Goal: Transaction & Acquisition: Download file/media

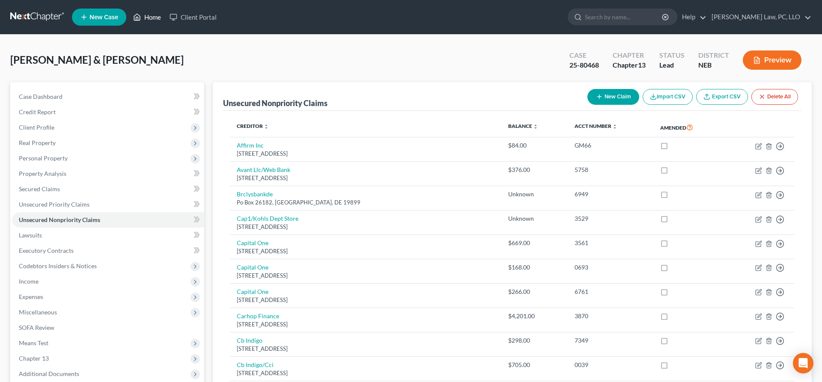
click at [134, 18] on link "Home" at bounding box center [147, 16] width 36 height 15
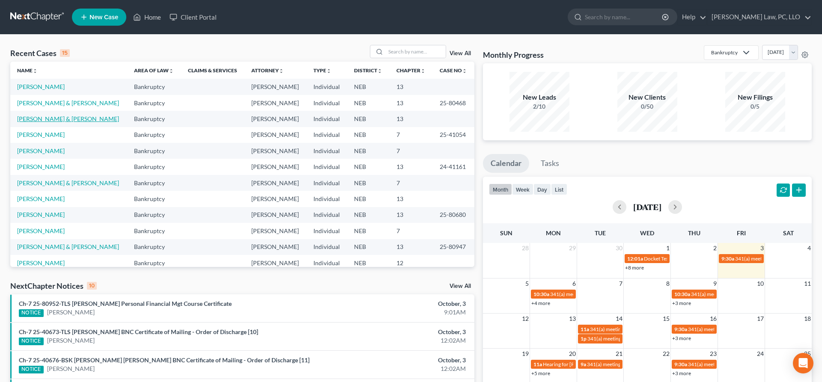
click at [59, 119] on link "[PERSON_NAME] & [PERSON_NAME]" at bounding box center [68, 118] width 102 height 7
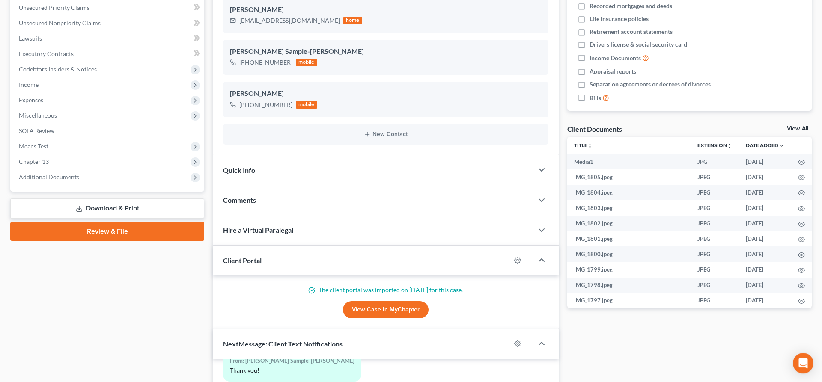
scroll to position [262, 0]
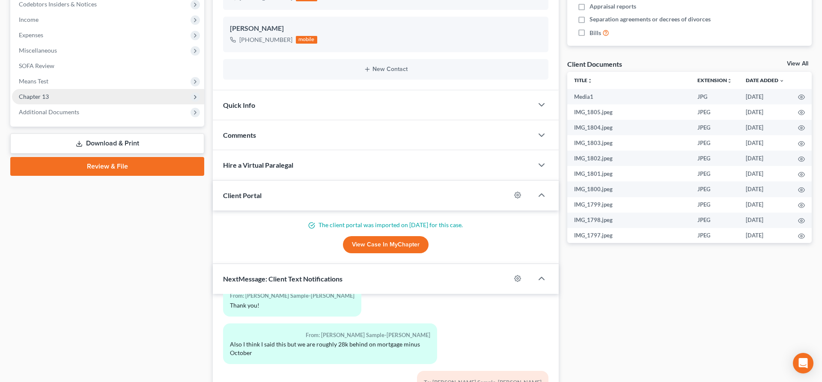
click at [30, 101] on span "Chapter 13" at bounding box center [108, 96] width 192 height 15
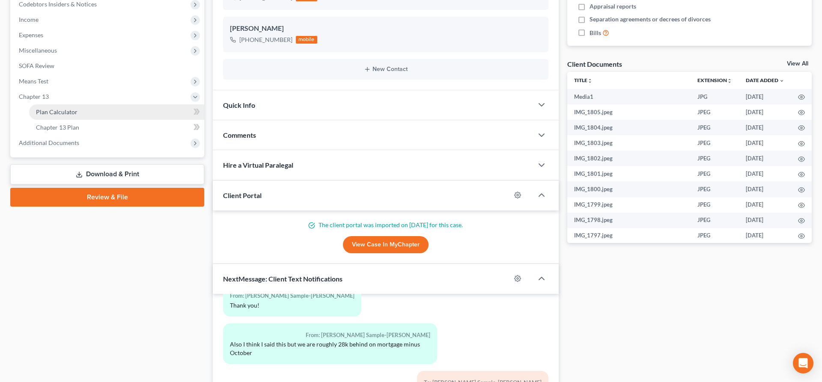
click at [85, 110] on link "Plan Calculator" at bounding box center [116, 111] width 175 height 15
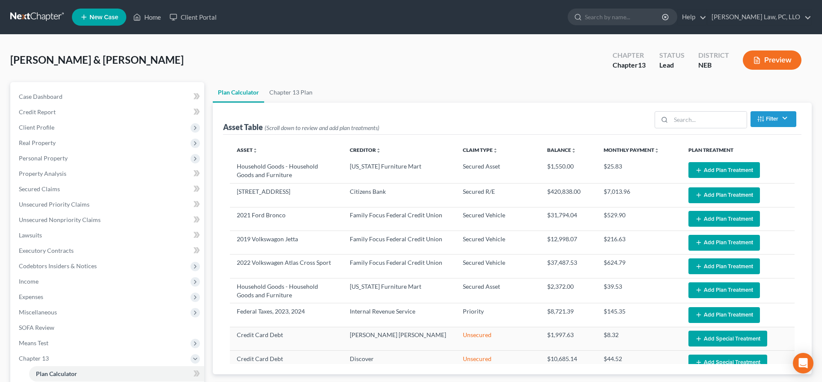
select select "59"
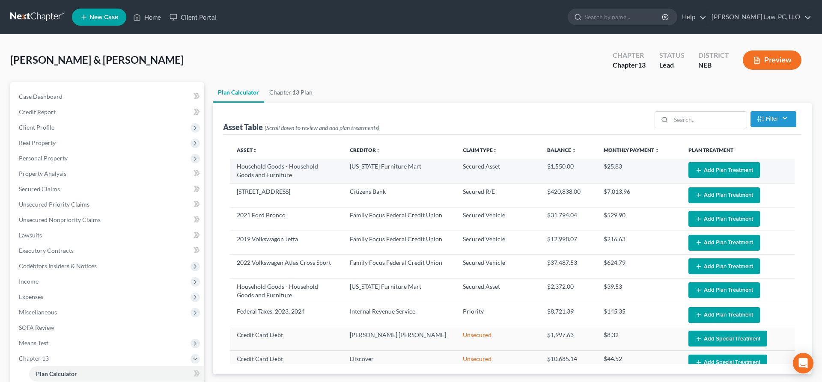
click at [707, 171] on button "Add Plan Treatment" at bounding box center [723, 170] width 71 height 16
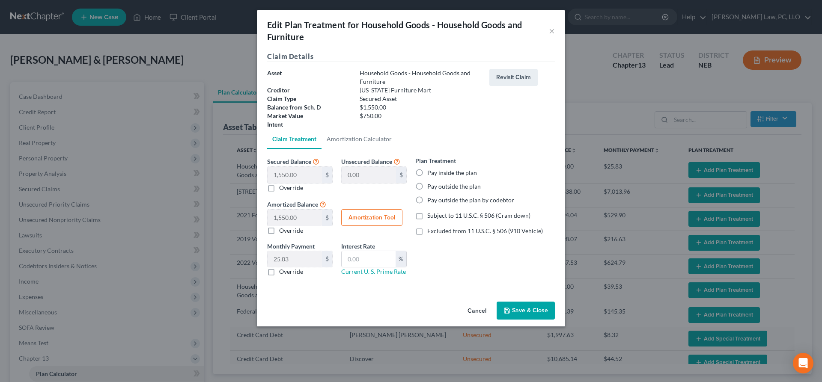
click at [427, 173] on label "Pay inside the plan" at bounding box center [452, 173] width 50 height 9
click at [431, 173] on input "Pay inside the plan" at bounding box center [434, 172] width 6 height 6
radio input "true"
click at [380, 259] on input "text" at bounding box center [369, 259] width 54 height 16
type input "9.25"
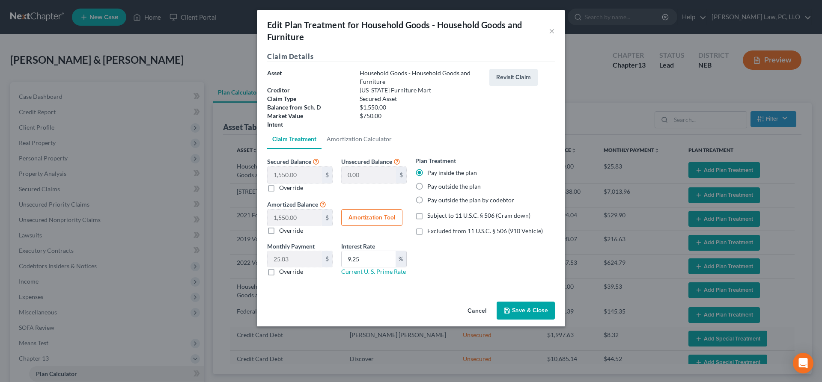
click at [384, 224] on button "Amortization Tool" at bounding box center [371, 217] width 61 height 17
type input "1,550.00"
type input "9.25"
type input "60"
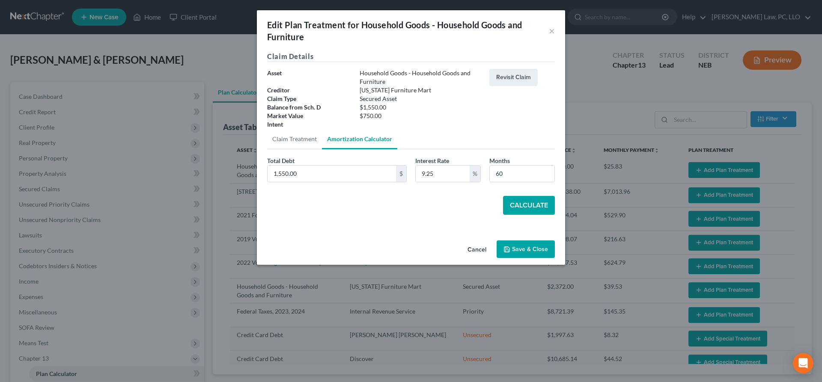
click at [526, 208] on button "Calculate" at bounding box center [529, 205] width 52 height 19
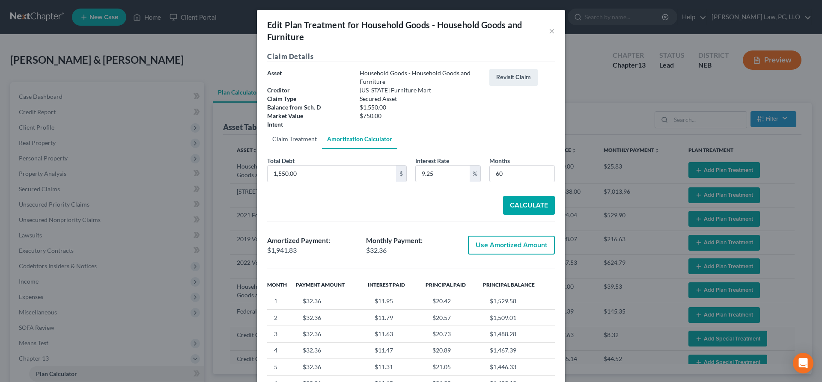
click at [285, 141] on link "Claim Treatment" at bounding box center [294, 139] width 55 height 21
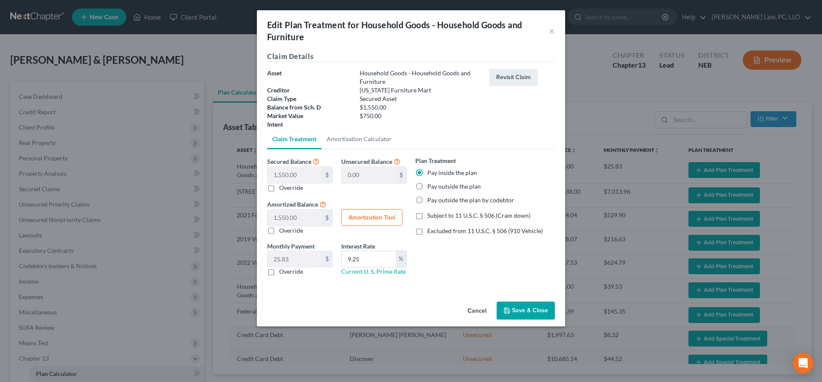
click at [279, 187] on label "Override" at bounding box center [291, 188] width 24 height 9
click at [282, 187] on input "Override" at bounding box center [285, 187] width 6 height 6
checkbox input "true"
click at [307, 176] on input "text" at bounding box center [294, 175] width 54 height 16
type input "1"
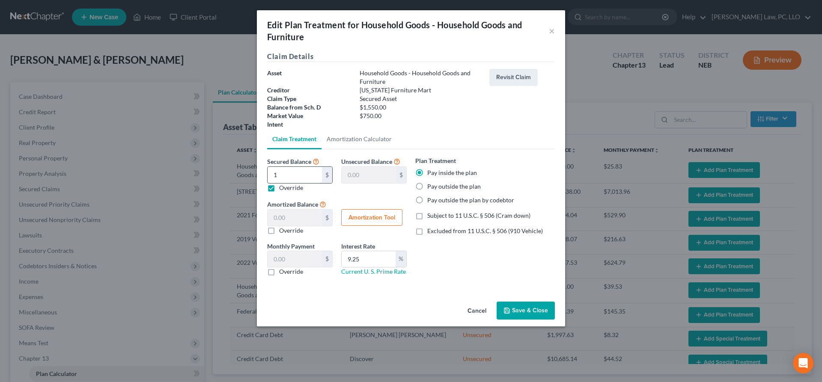
type input "1,549.00"
type input "1.00"
type input "0.01"
type input "16"
type input "1,534.00"
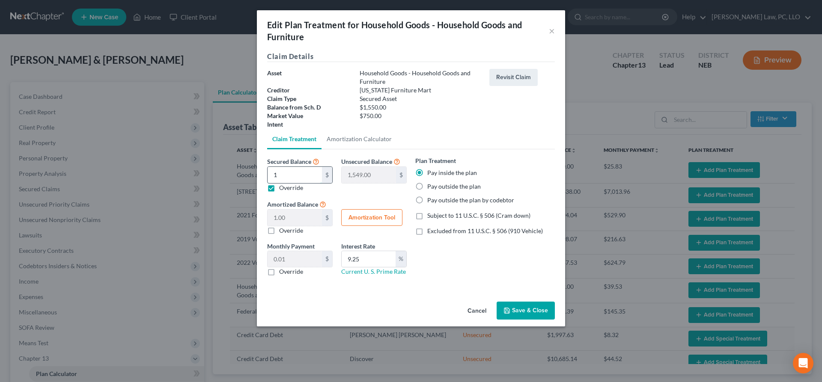
type input "16.00"
type input "0.26"
type input "160"
type input "1,390.00"
type input "160.00"
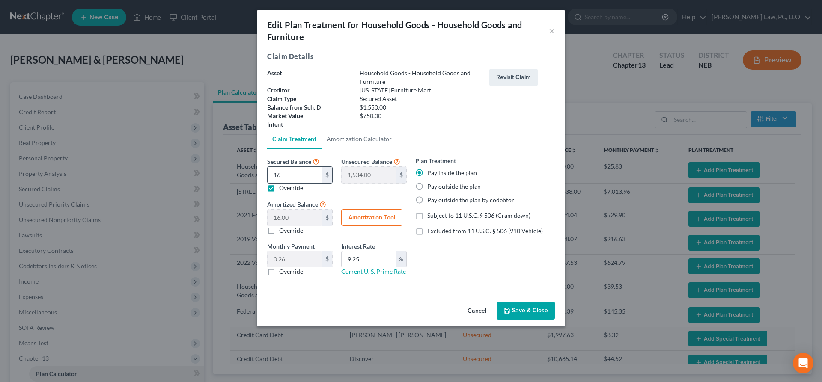
type input "2.66"
type input "1600"
type input "-50.00"
type input "1,600.00"
type input "26.66"
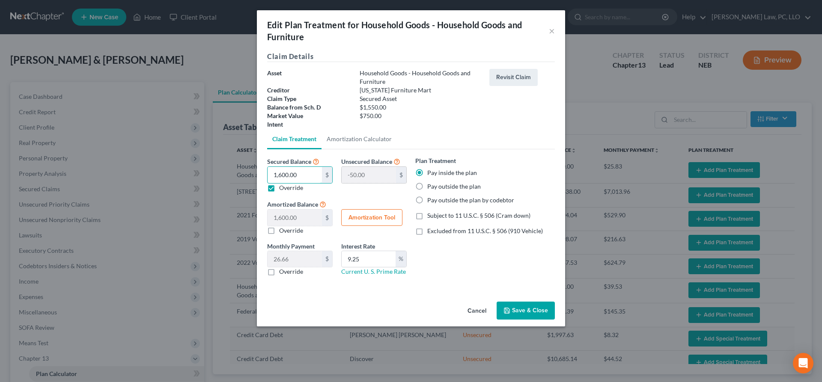
type input "1,600.00"
click at [336, 143] on link "Amortization Calculator" at bounding box center [358, 139] width 75 height 21
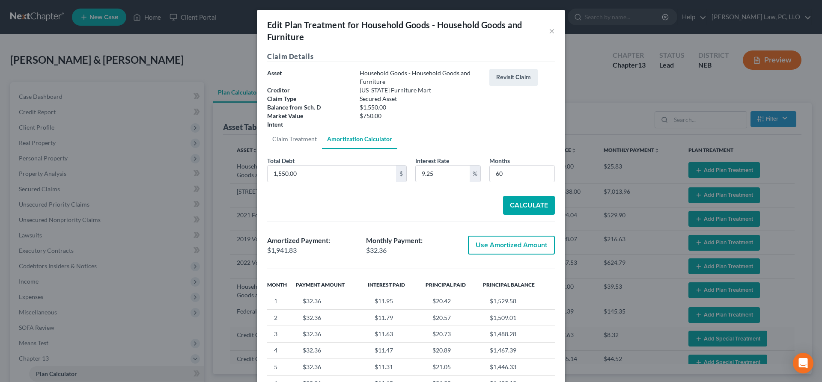
type input "1,600.00"
click at [302, 142] on link "Claim Treatment" at bounding box center [294, 139] width 55 height 21
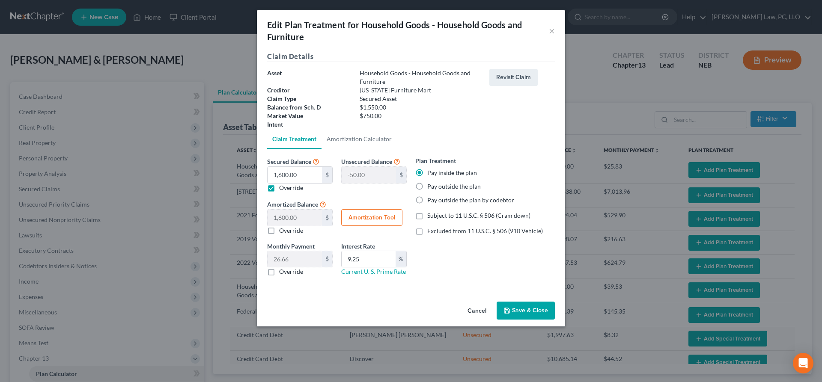
click at [369, 220] on button "Amortization Tool" at bounding box center [371, 217] width 61 height 17
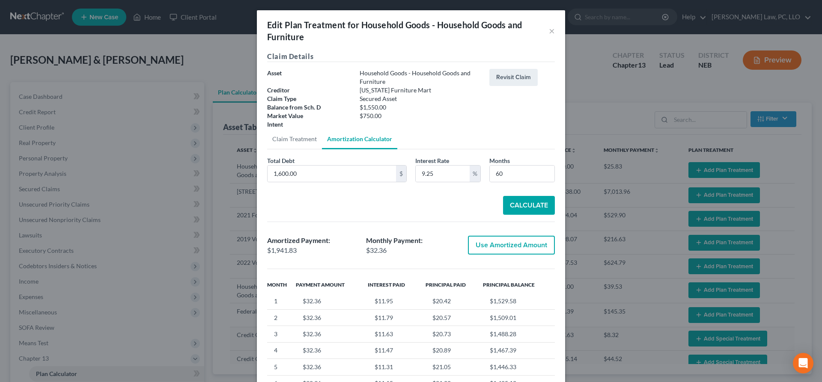
click at [511, 203] on button "Calculate" at bounding box center [529, 205] width 52 height 19
drag, startPoint x: 521, startPoint y: 175, endPoint x: 446, endPoint y: 175, distance: 74.9
click at [490, 175] on input "60" at bounding box center [522, 174] width 65 height 16
click at [552, 33] on button "×" at bounding box center [552, 31] width 6 height 10
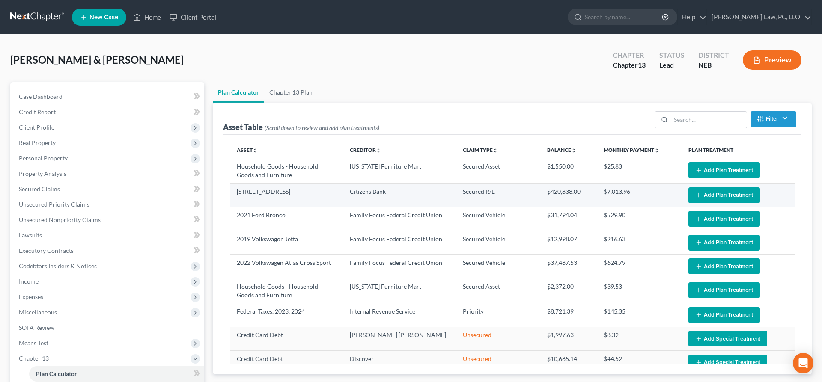
click at [702, 193] on icon "button" at bounding box center [698, 195] width 7 height 7
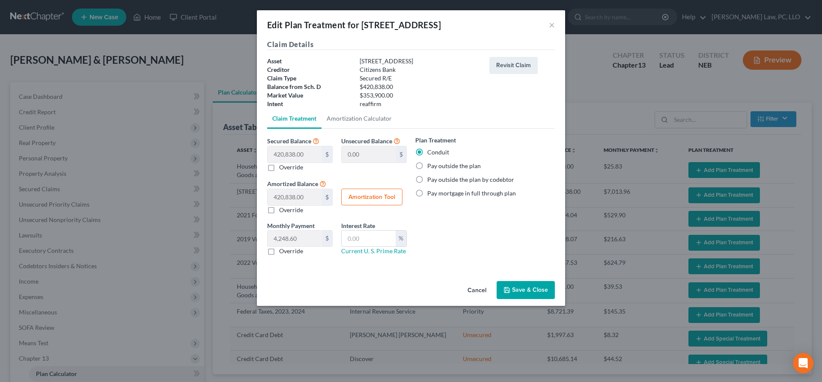
click at [472, 293] on button "Cancel" at bounding box center [477, 290] width 33 height 17
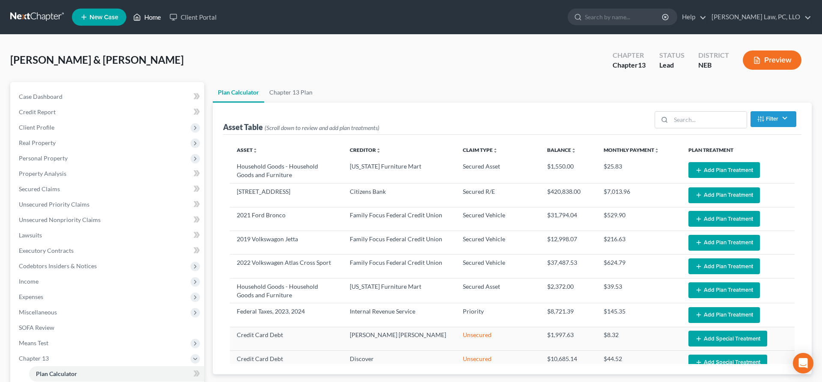
click at [158, 18] on link "Home" at bounding box center [147, 16] width 36 height 15
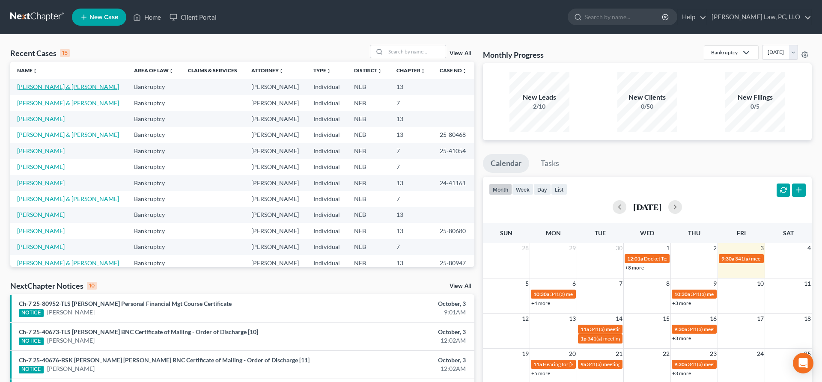
click at [63, 85] on link "[PERSON_NAME] & [PERSON_NAME]" at bounding box center [68, 86] width 102 height 7
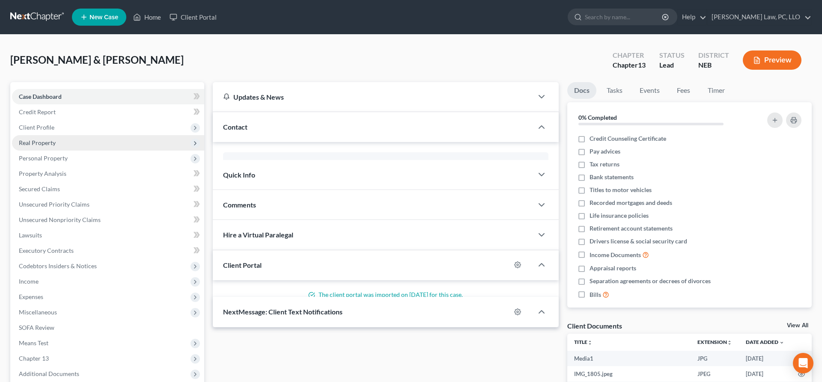
scroll to position [284, 0]
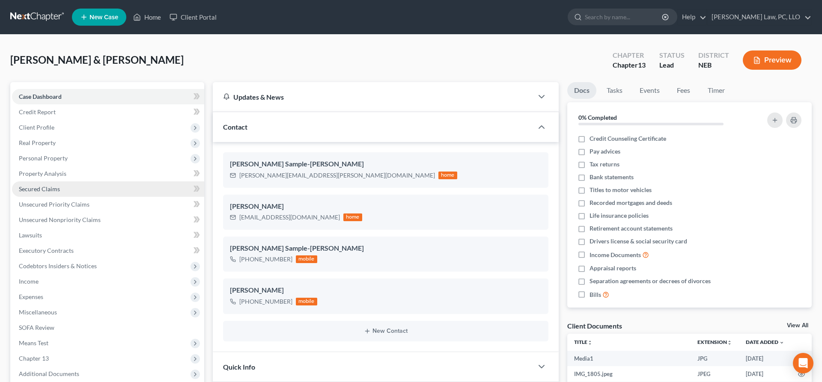
click at [66, 190] on link "Secured Claims" at bounding box center [108, 188] width 192 height 15
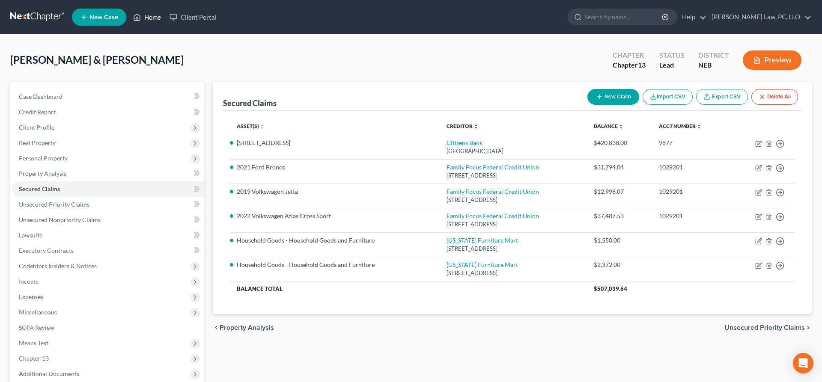
click at [151, 12] on link "Home" at bounding box center [147, 16] width 36 height 15
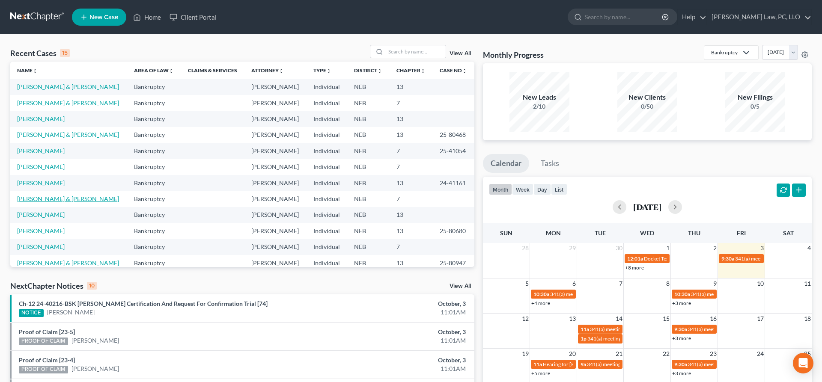
click at [68, 197] on link "[PERSON_NAME] & [PERSON_NAME]" at bounding box center [68, 198] width 102 height 7
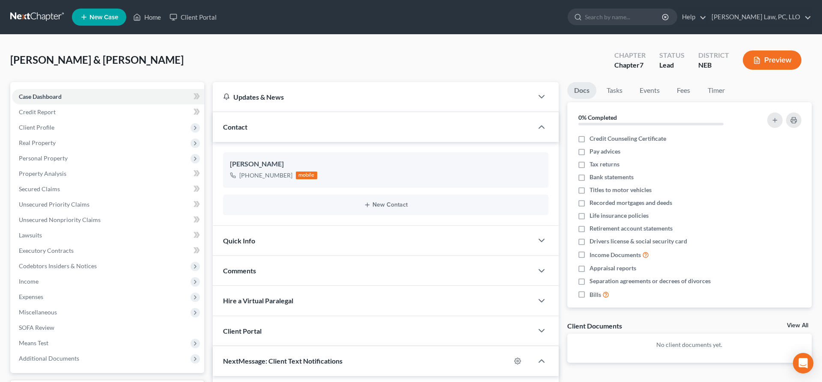
scroll to position [350, 0]
click at [51, 124] on span "Client Profile" at bounding box center [37, 127] width 36 height 7
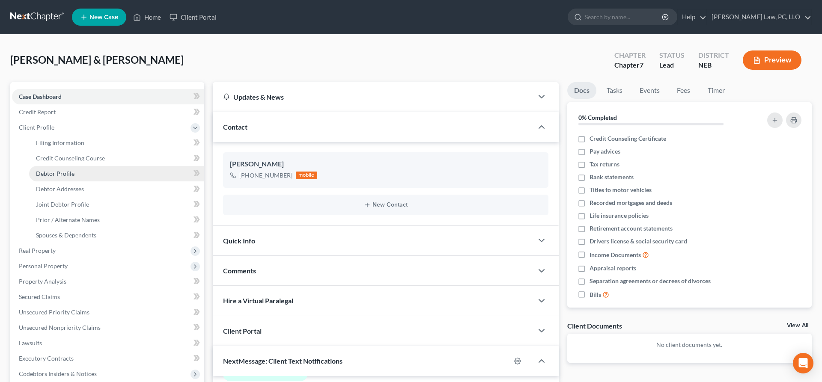
click at [86, 177] on link "Debtor Profile" at bounding box center [116, 173] width 175 height 15
select select "1"
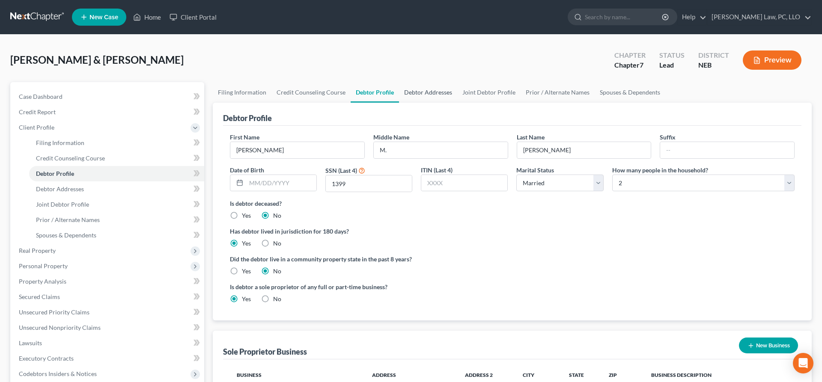
click at [422, 92] on link "Debtor Addresses" at bounding box center [428, 92] width 58 height 21
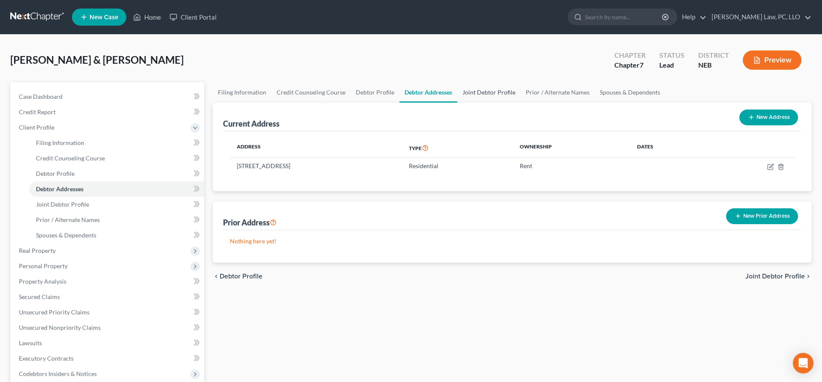
click at [478, 94] on link "Joint Debtor Profile" at bounding box center [488, 92] width 63 height 21
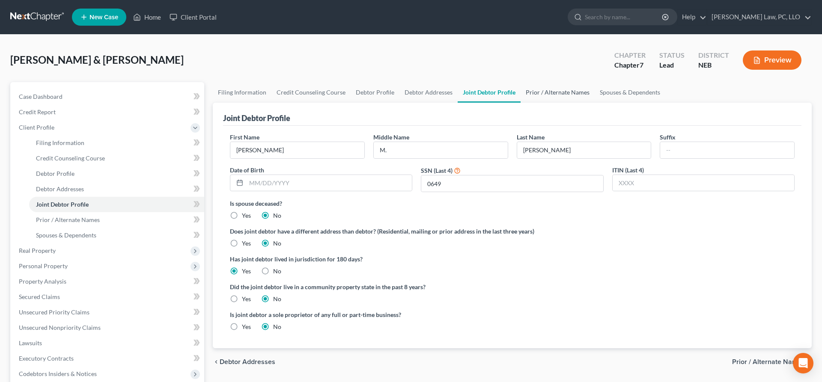
click at [547, 92] on link "Prior / Alternate Names" at bounding box center [557, 92] width 74 height 21
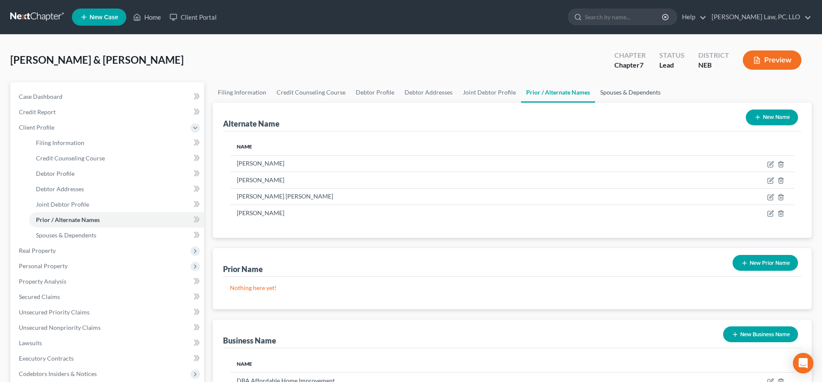
click at [611, 92] on link "Spouses & Dependents" at bounding box center [630, 92] width 71 height 21
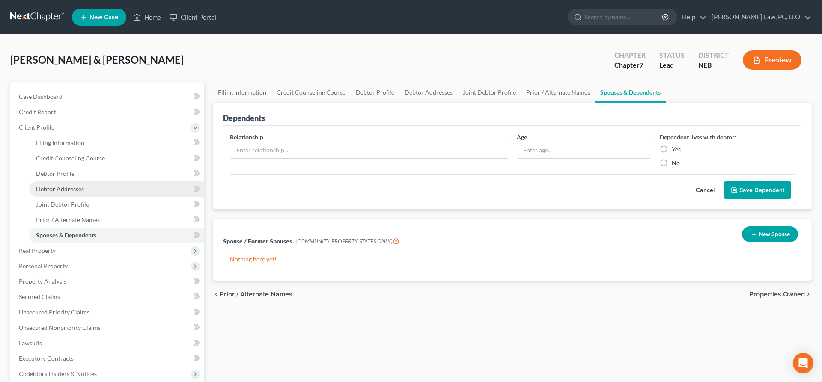
scroll to position [180, 0]
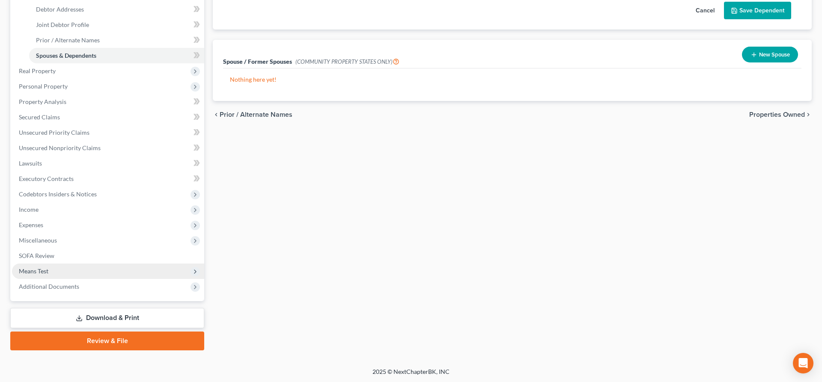
click at [80, 273] on span "Means Test" at bounding box center [108, 271] width 192 height 15
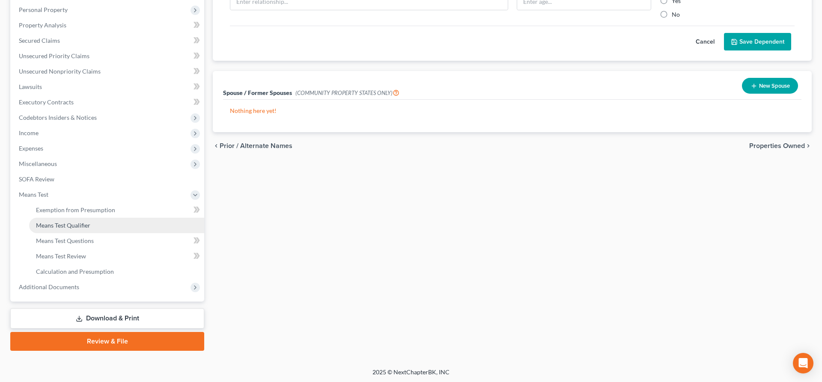
click at [93, 221] on link "Means Test Qualifier" at bounding box center [116, 225] width 175 height 15
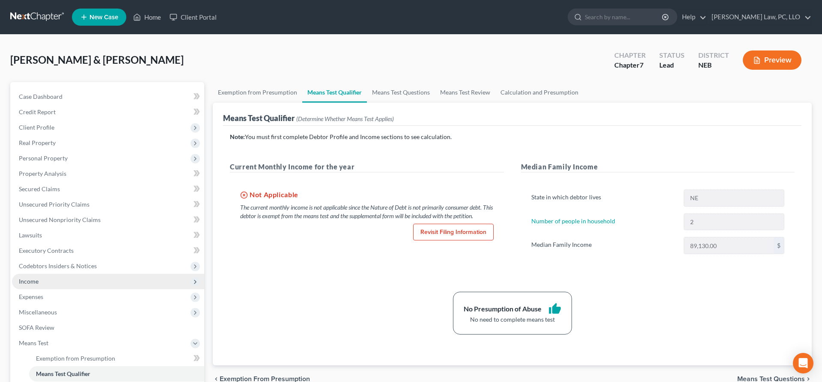
click at [56, 283] on span "Income" at bounding box center [108, 281] width 192 height 15
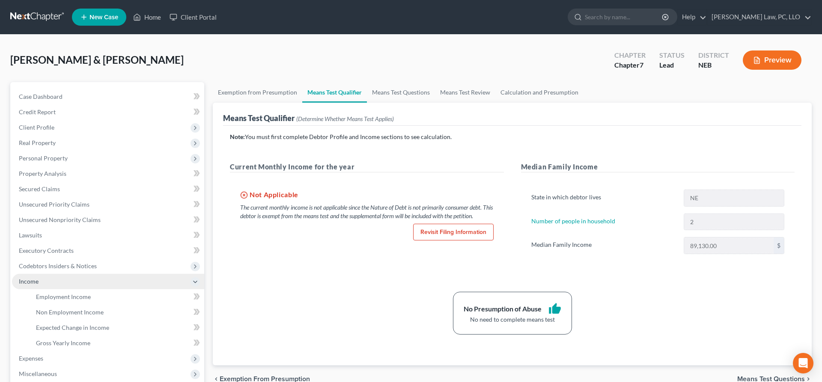
click at [56, 288] on span "Income" at bounding box center [108, 281] width 192 height 15
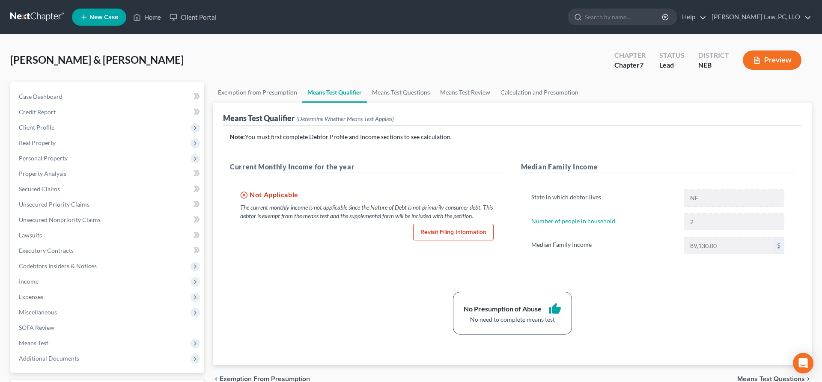
click at [58, 291] on span "Expenses" at bounding box center [108, 296] width 192 height 15
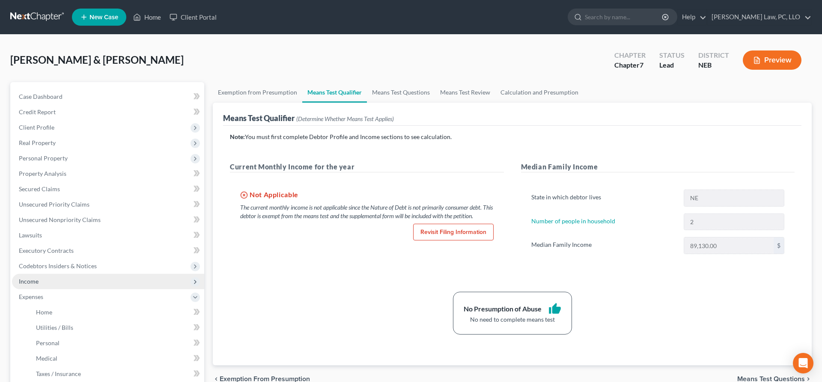
click at [58, 287] on span "Income" at bounding box center [108, 281] width 192 height 15
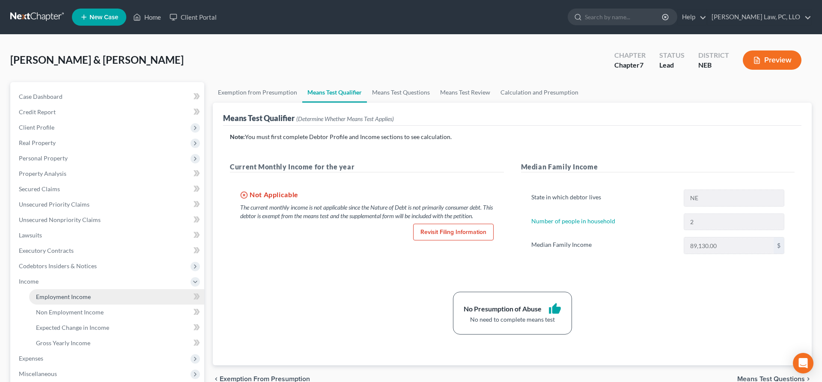
click at [63, 294] on span "Employment Income" at bounding box center [63, 296] width 55 height 7
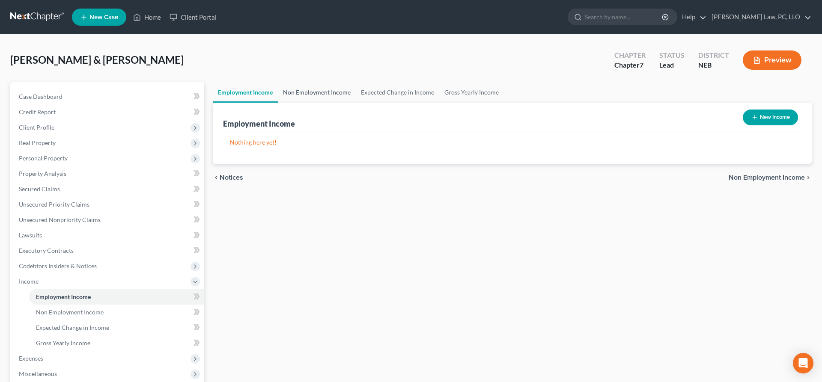
click at [342, 92] on link "Non Employment Income" at bounding box center [317, 92] width 78 height 21
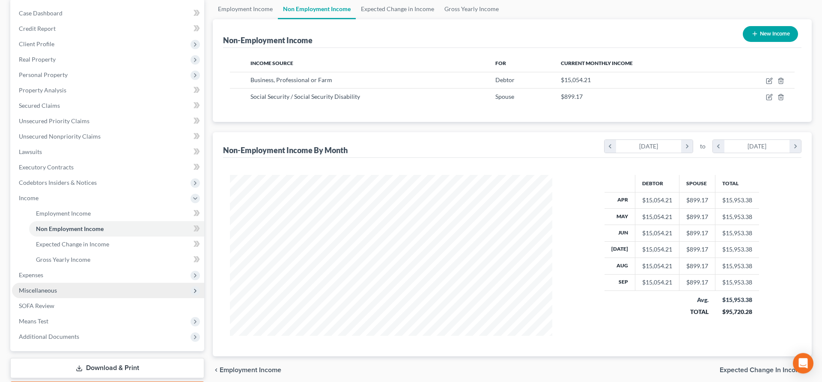
scroll to position [87, 0]
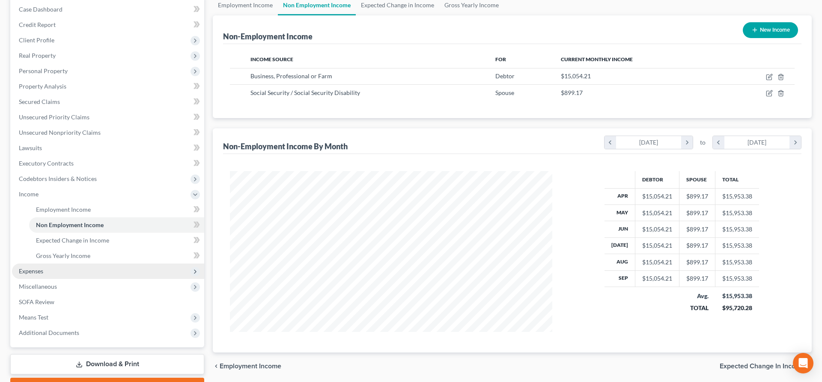
click at [65, 275] on span "Expenses" at bounding box center [108, 271] width 192 height 15
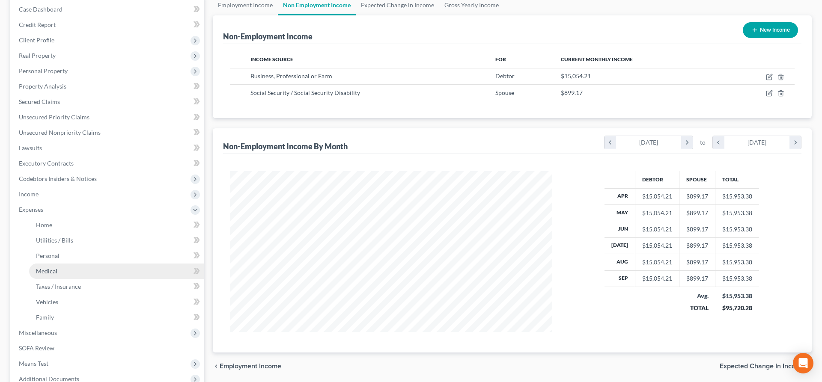
click at [63, 266] on link "Medical" at bounding box center [116, 271] width 175 height 15
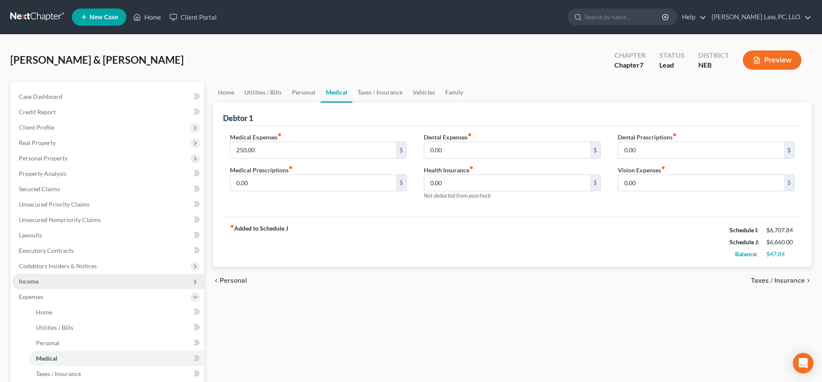
click at [48, 286] on span "Income" at bounding box center [108, 281] width 192 height 15
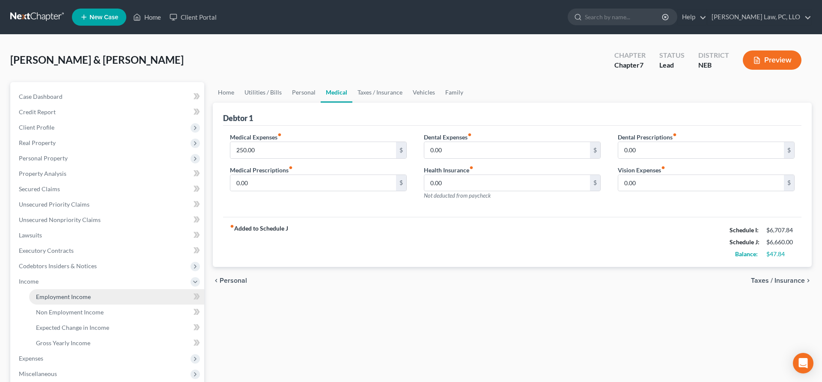
click at [65, 293] on link "Employment Income" at bounding box center [116, 296] width 175 height 15
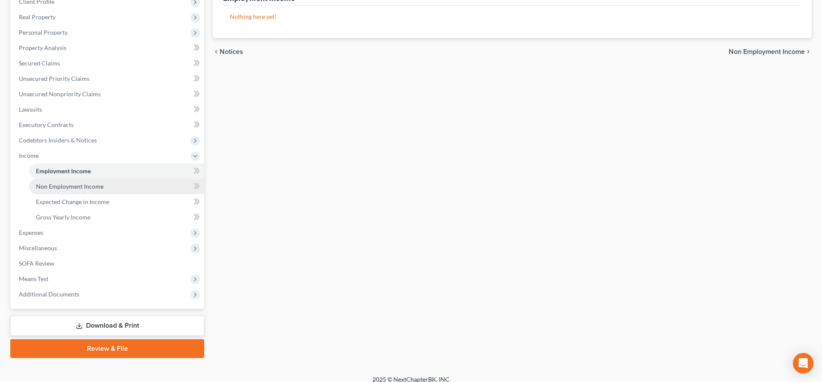
scroll to position [134, 0]
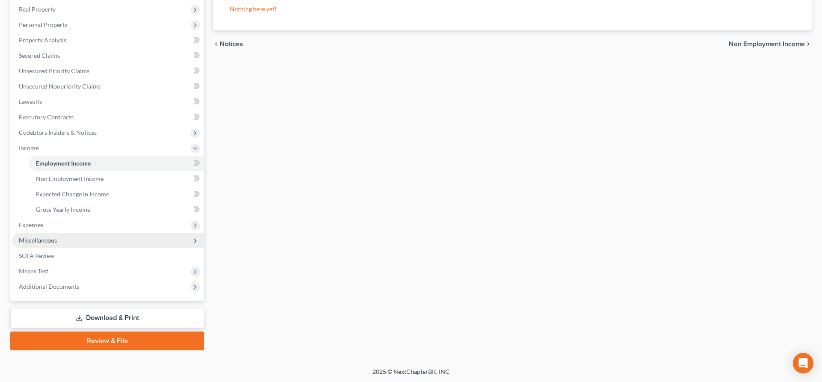
click at [49, 239] on span "Miscellaneous" at bounding box center [38, 240] width 38 height 7
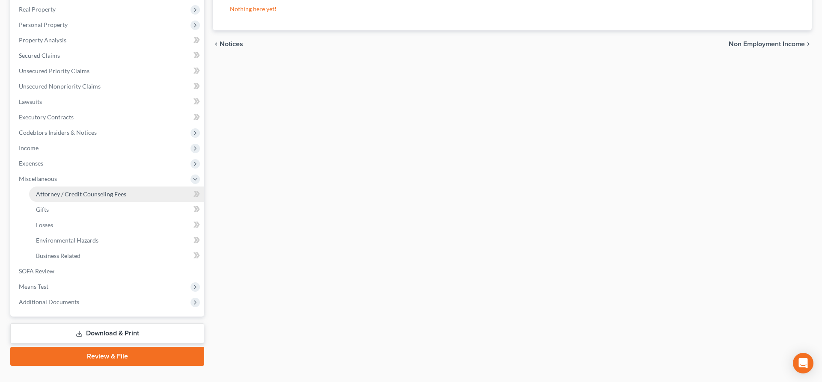
click at [110, 193] on span "Attorney / Credit Counseling Fees" at bounding box center [81, 193] width 90 height 7
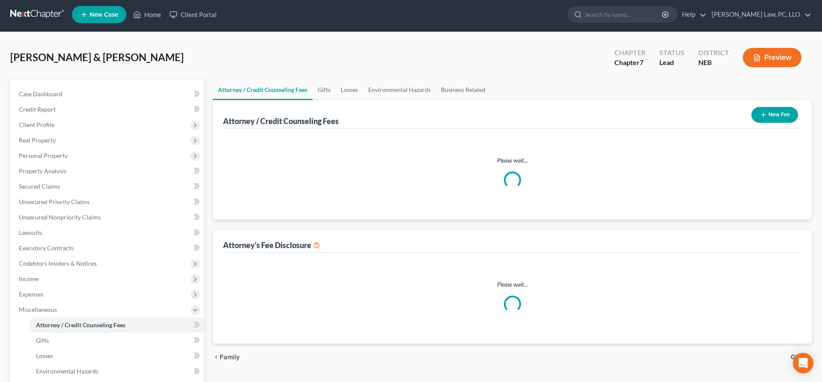
select select "2"
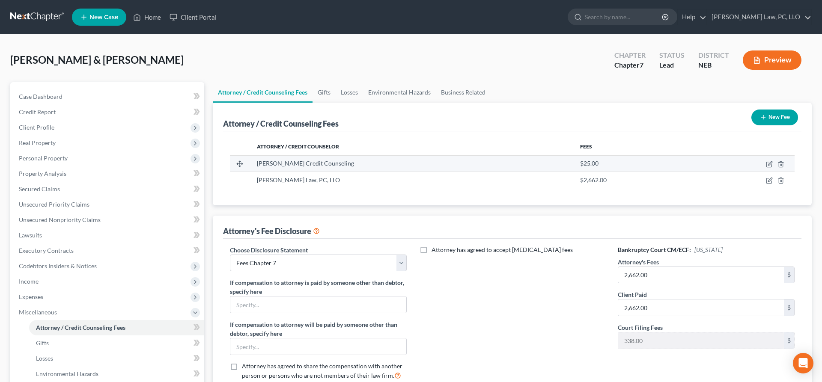
click at [774, 165] on td at bounding box center [743, 163] width 104 height 16
click at [770, 164] on icon "button" at bounding box center [770, 163] width 4 height 4
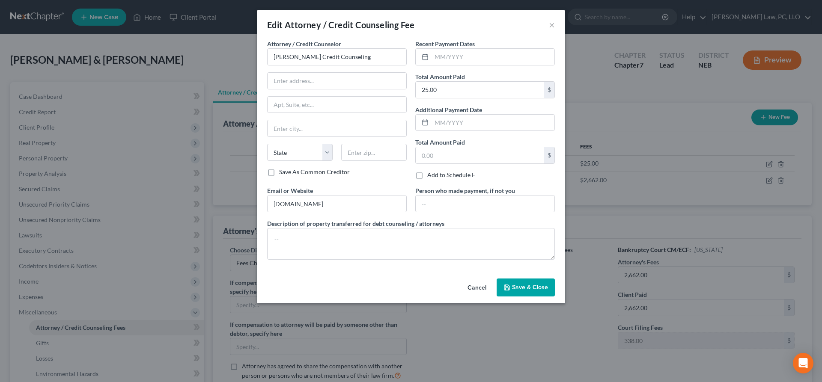
click at [473, 288] on button "Cancel" at bounding box center [477, 287] width 33 height 17
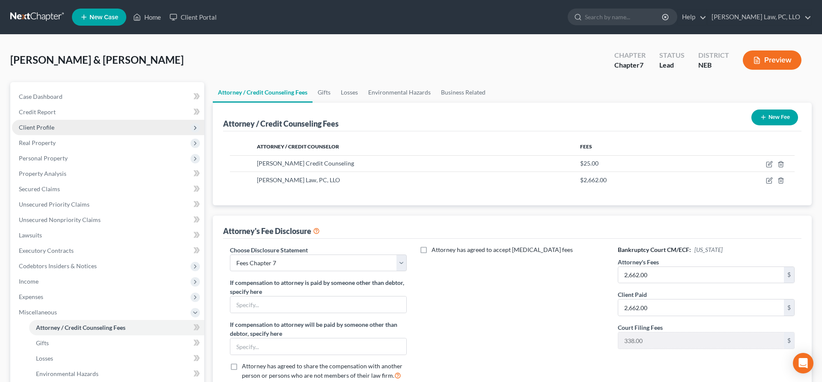
click at [44, 126] on span "Client Profile" at bounding box center [37, 127] width 36 height 7
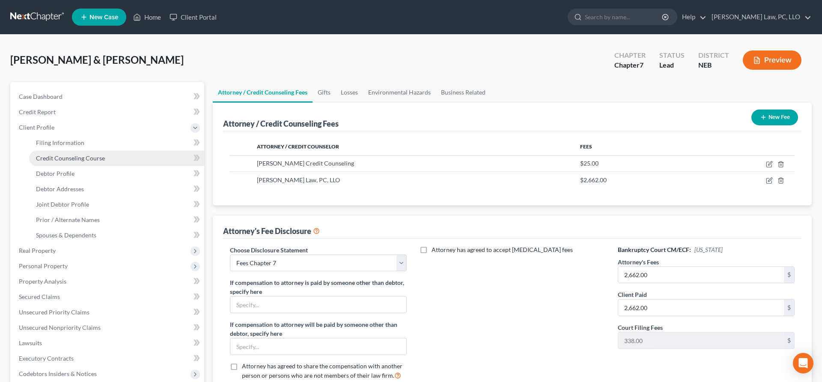
click at [66, 156] on span "Credit Counseling Course" at bounding box center [70, 158] width 69 height 7
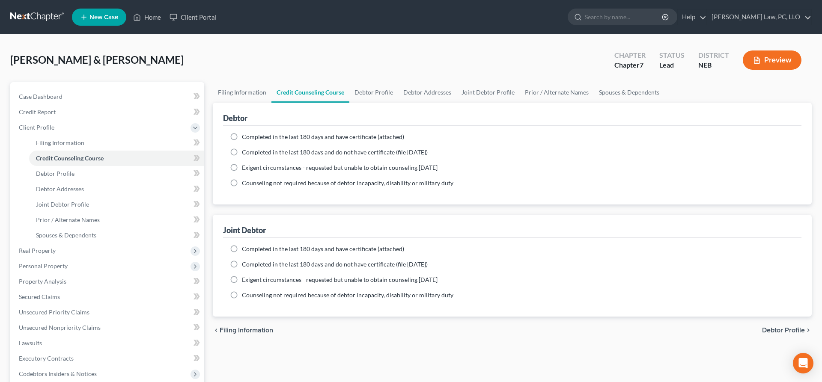
click at [242, 138] on label "Completed in the last 180 days and have certificate (attached)" at bounding box center [323, 137] width 162 height 9
click at [245, 138] on input "Completed in the last 180 days and have certificate (attached)" at bounding box center [248, 136] width 6 height 6
radio input "true"
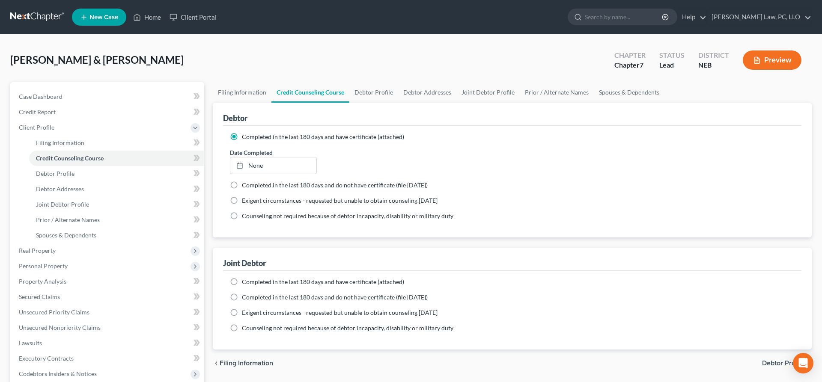
click at [242, 283] on label "Completed in the last 180 days and have certificate (attached)" at bounding box center [323, 282] width 162 height 9
click at [245, 283] on input "Completed in the last 180 days and have certificate (attached)" at bounding box center [248, 281] width 6 height 6
radio input "true"
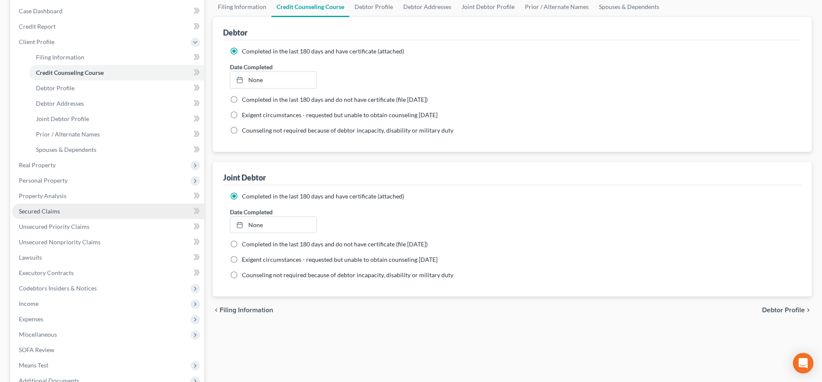
scroll to position [87, 0]
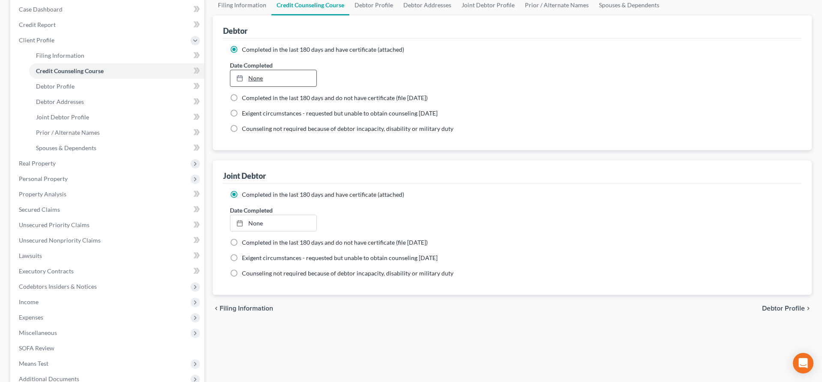
type input "[DATE]"
click at [243, 80] on div at bounding box center [242, 77] width 12 height 7
click at [259, 220] on link "None" at bounding box center [273, 223] width 86 height 16
type input "[DATE]"
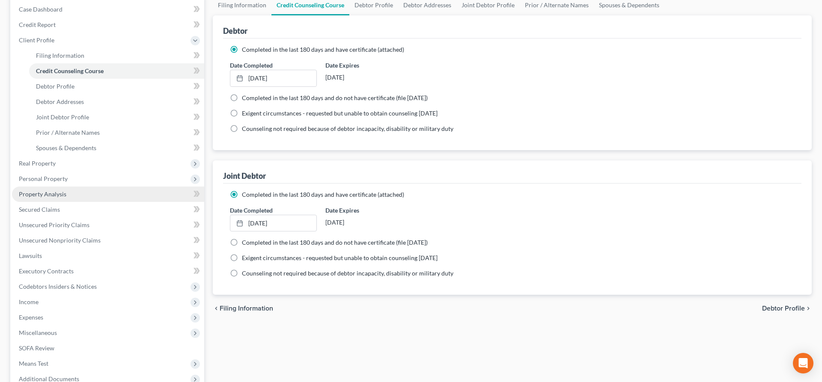
click at [63, 193] on span "Property Analysis" at bounding box center [43, 193] width 48 height 7
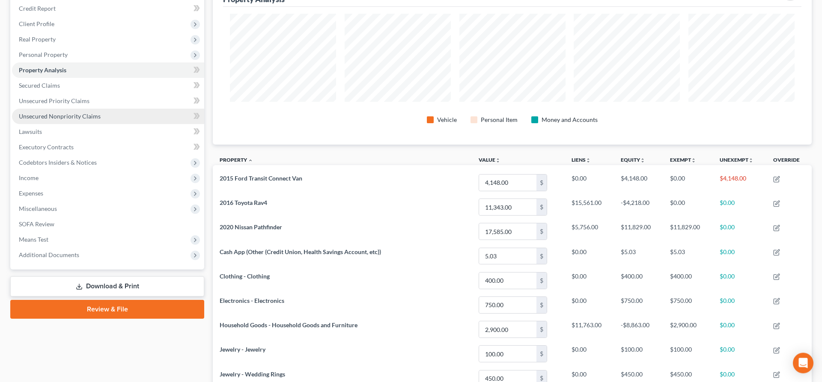
scroll to position [87, 0]
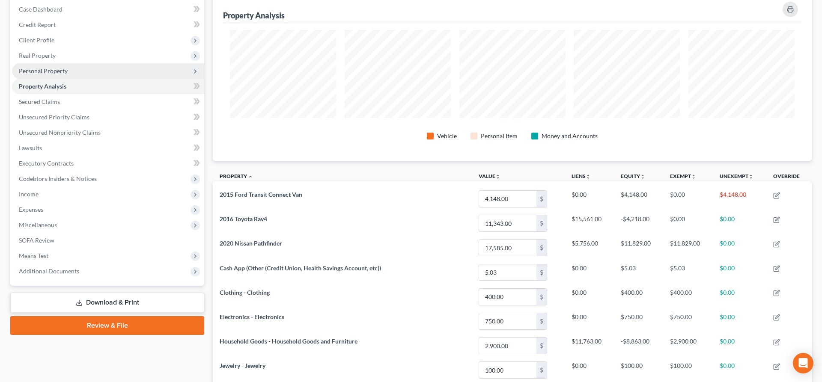
click at [70, 69] on span "Personal Property" at bounding box center [108, 70] width 192 height 15
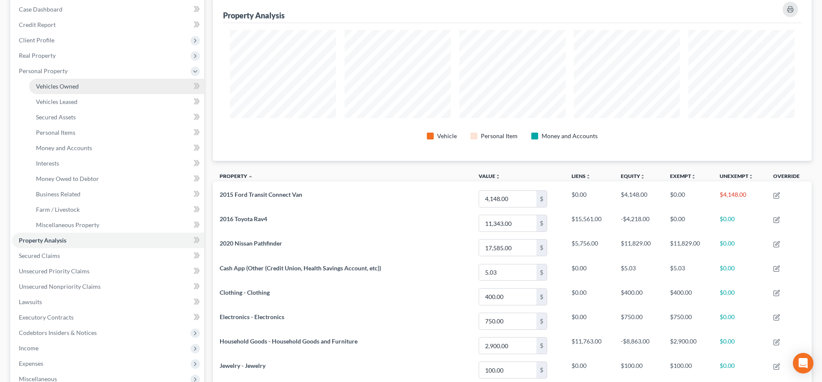
click at [84, 90] on link "Vehicles Owned" at bounding box center [116, 86] width 175 height 15
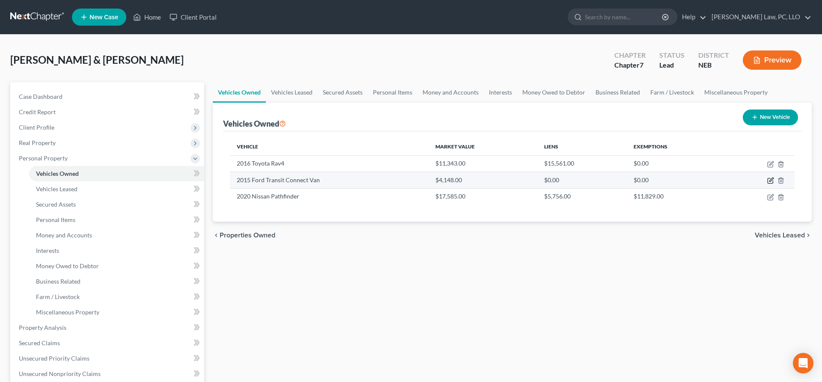
click at [767, 181] on icon "button" at bounding box center [769, 180] width 5 height 5
select select "0"
select select "11"
select select "2"
select select "0"
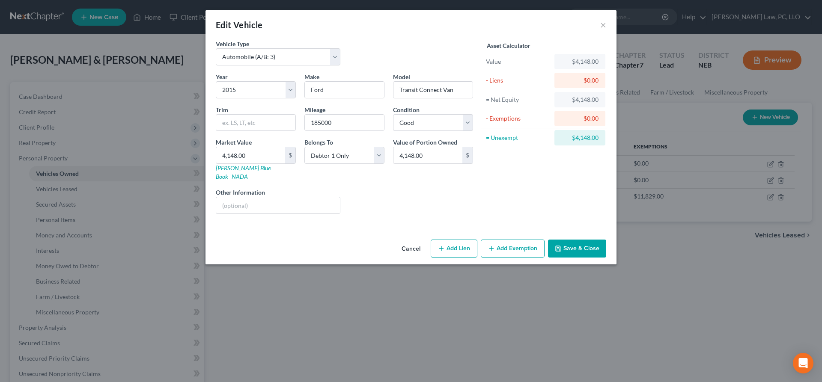
click at [508, 244] on button "Add Exemption" at bounding box center [513, 249] width 64 height 18
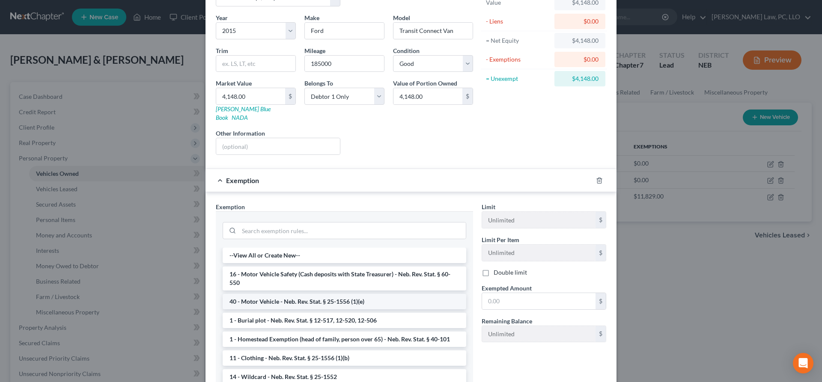
scroll to position [114, 0]
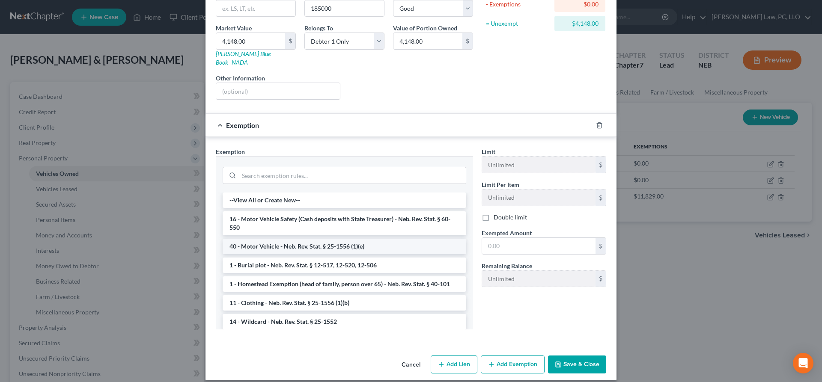
click at [339, 239] on li "40 - Motor Vehicle - Neb. Rev. Stat. § 25-1556 (1)(e)" at bounding box center [345, 246] width 244 height 15
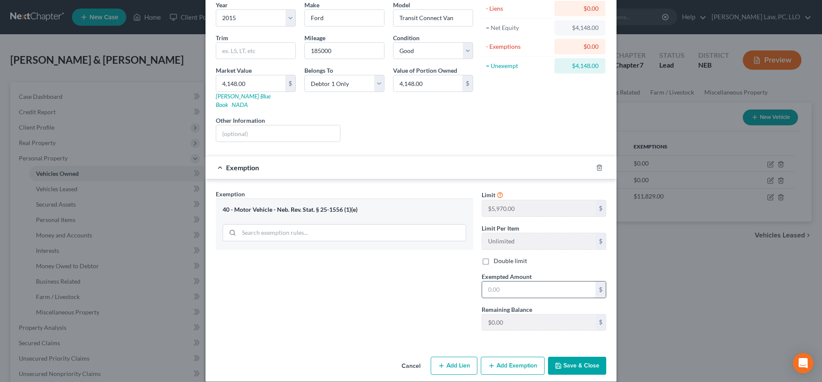
click at [543, 282] on input "text" at bounding box center [538, 290] width 113 height 16
type input "4,148.00"
click at [597, 363] on button "Save & Close" at bounding box center [577, 366] width 58 height 18
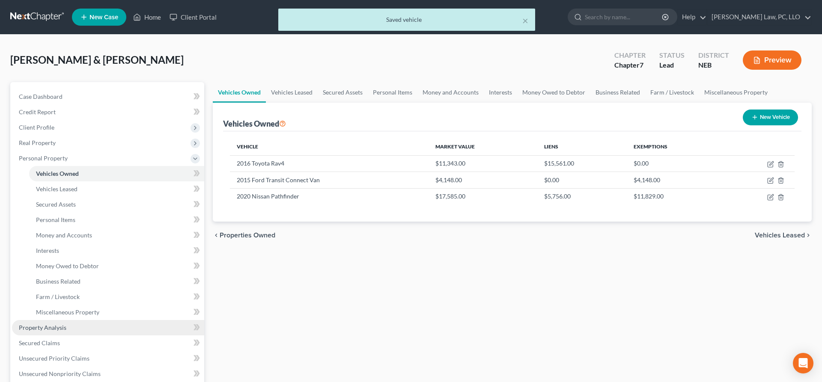
click at [76, 324] on link "Property Analysis" at bounding box center [108, 327] width 192 height 15
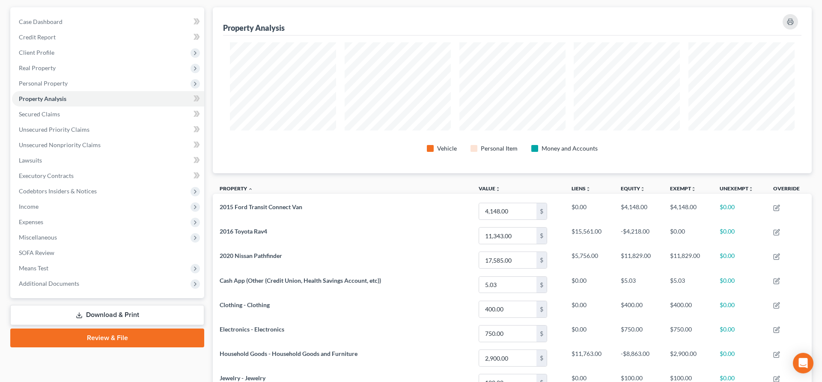
scroll to position [42, 0]
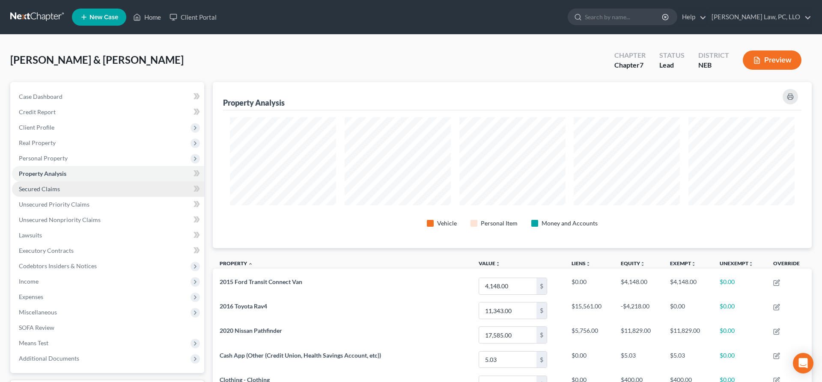
click at [64, 193] on link "Secured Claims" at bounding box center [108, 188] width 192 height 15
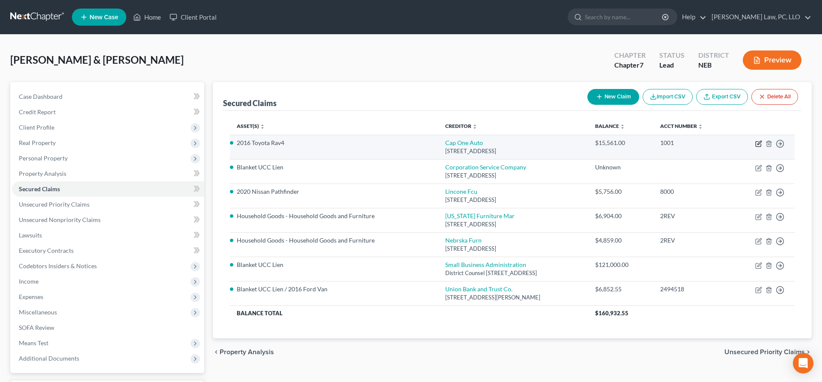
click at [757, 145] on icon "button" at bounding box center [759, 143] width 4 height 4
select select "45"
select select "2"
select select "0"
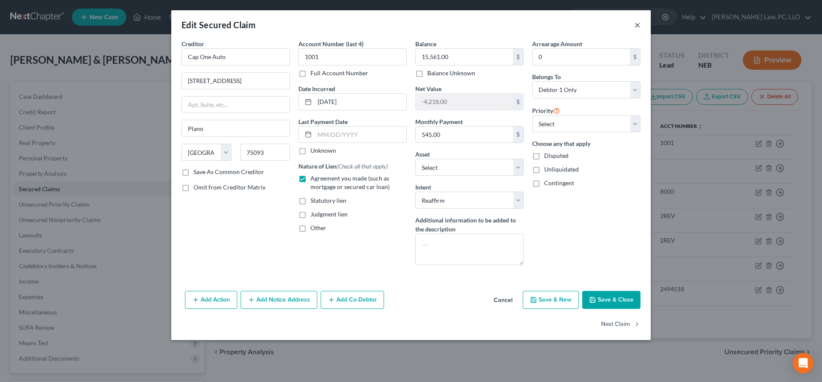
click at [636, 26] on button "×" at bounding box center [637, 25] width 6 height 10
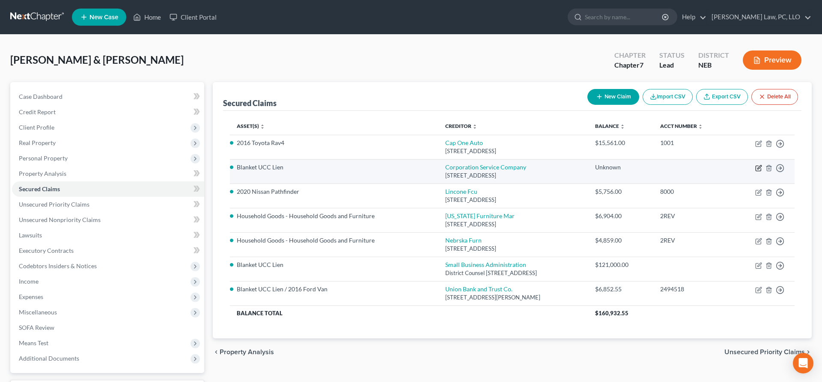
click at [756, 169] on icon "button" at bounding box center [758, 168] width 7 height 7
select select "14"
select select "0"
select select "2"
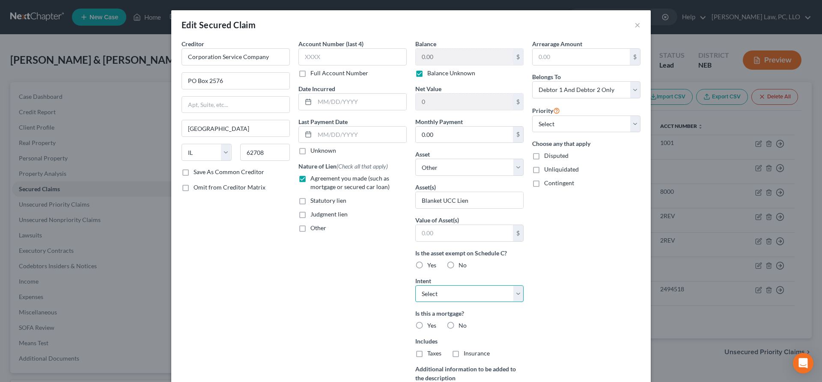
click at [415, 285] on select "Select Surrender Redeem Reaffirm Avoid Other" at bounding box center [469, 293] width 108 height 17
select select "4"
click option "Other" at bounding box center [0, 0] width 0 height 0
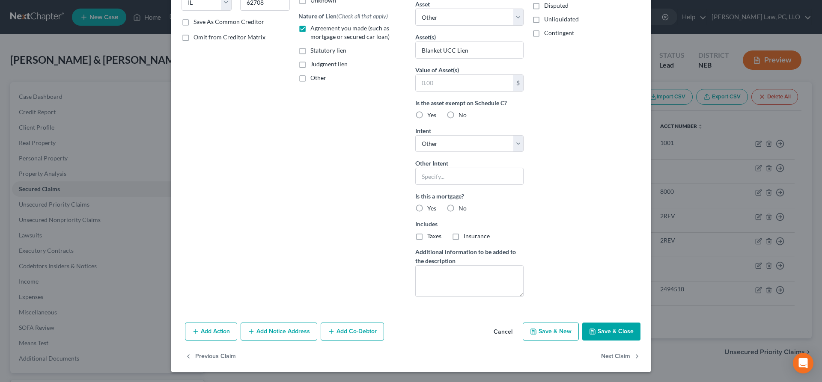
click at [601, 332] on button "Save & Close" at bounding box center [611, 332] width 58 height 18
select select
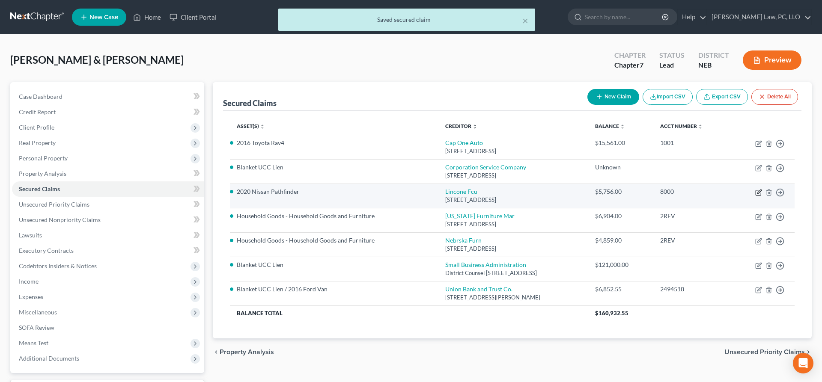
click at [756, 193] on icon "button" at bounding box center [758, 192] width 7 height 7
select select "30"
select select "2"
select select "0"
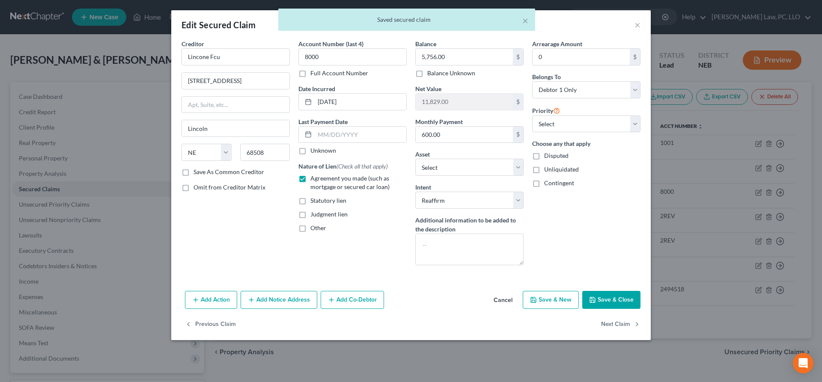
click at [640, 24] on div "× Saved secured claim" at bounding box center [407, 22] width 822 height 27
click at [636, 20] on div "× Saved secured claim" at bounding box center [407, 22] width 822 height 27
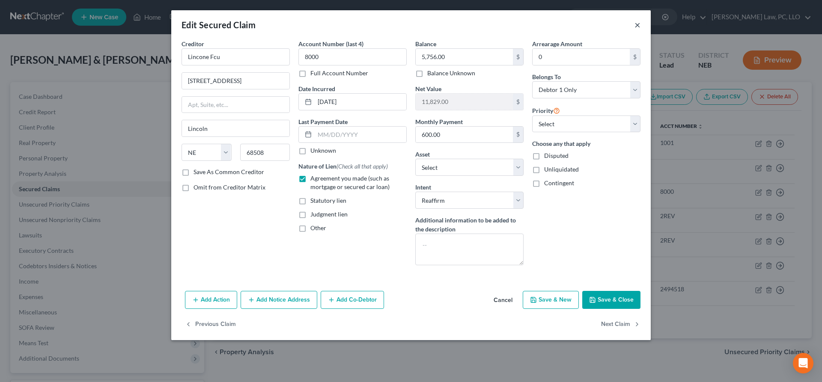
click at [638, 24] on button "×" at bounding box center [637, 25] width 6 height 10
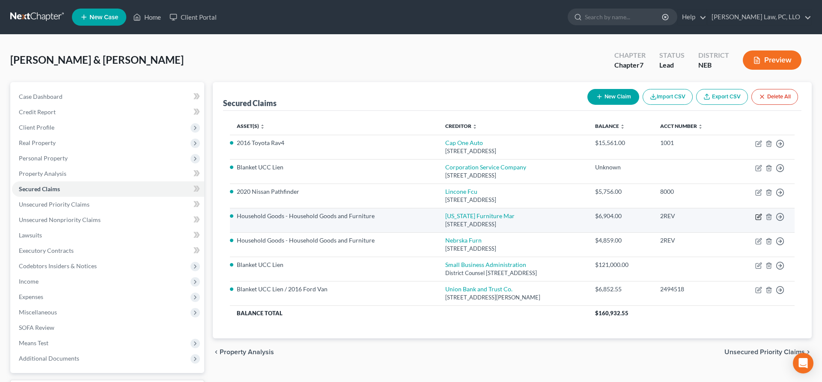
click at [758, 216] on icon "button" at bounding box center [758, 217] width 7 height 7
select select "30"
select select "7"
select select "2"
select select "1"
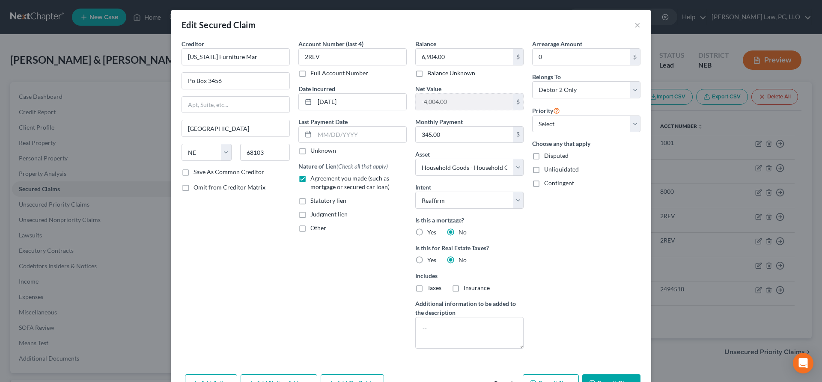
scroll to position [52, 0]
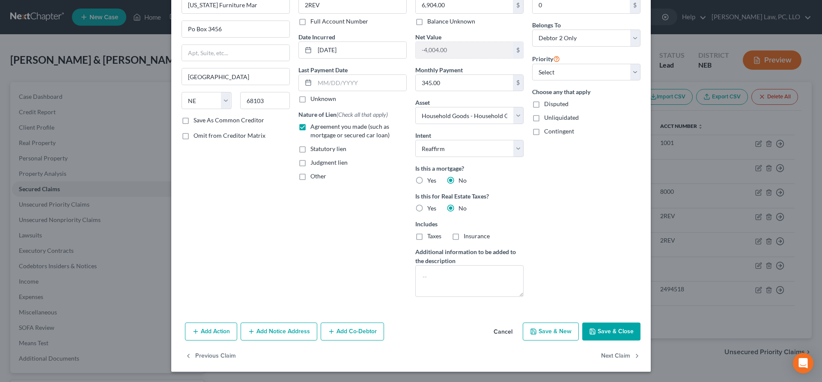
click at [505, 331] on button "Cancel" at bounding box center [503, 332] width 33 height 17
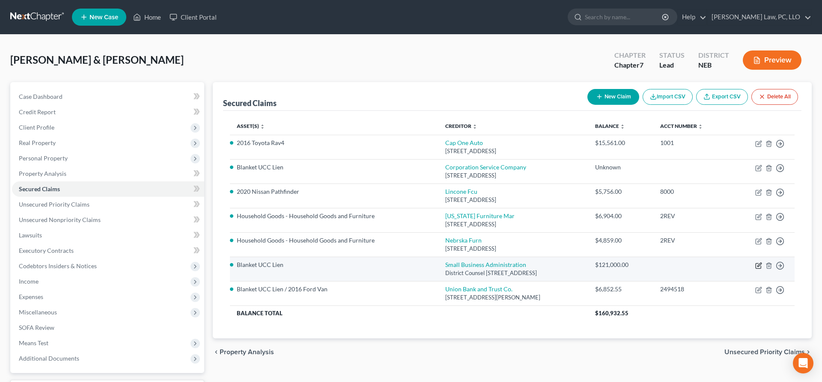
click at [758, 264] on icon "button" at bounding box center [758, 265] width 7 height 7
select select "30"
select select "0"
select select "2"
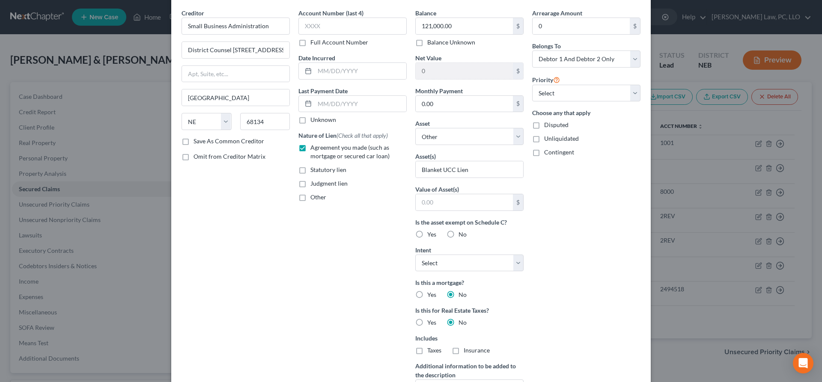
scroll to position [44, 0]
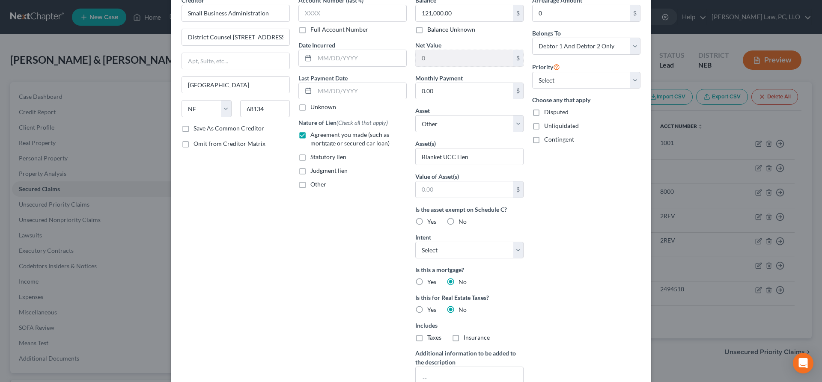
click at [481, 259] on div "Balance 121,000.00 $ Balance Unknown Balance Undetermined 121,000.00 $ Balance …" at bounding box center [469, 201] width 117 height 410
click at [415, 242] on select "Select Surrender Redeem Reaffirm Avoid Other" at bounding box center [469, 250] width 108 height 17
select select "4"
click option "Other" at bounding box center [0, 0] width 0 height 0
click at [563, 290] on div "Arrearage Amount 0 $ Belongs To * Select Debtor 1 Only Debtor 2 Only Debtor 1 A…" at bounding box center [586, 217] width 117 height 443
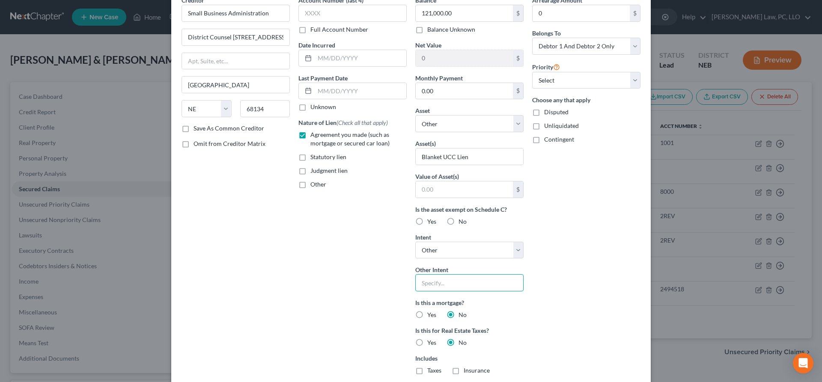
click at [501, 290] on input "text" at bounding box center [469, 282] width 108 height 17
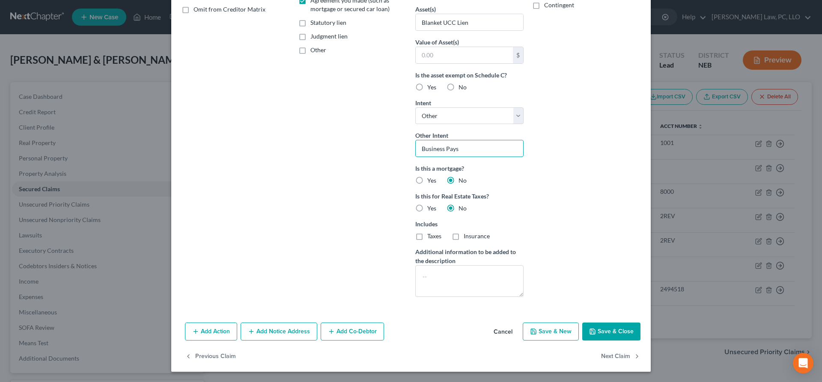
type input "Business Pays"
click at [634, 330] on button "Save & Close" at bounding box center [611, 332] width 58 height 18
select select
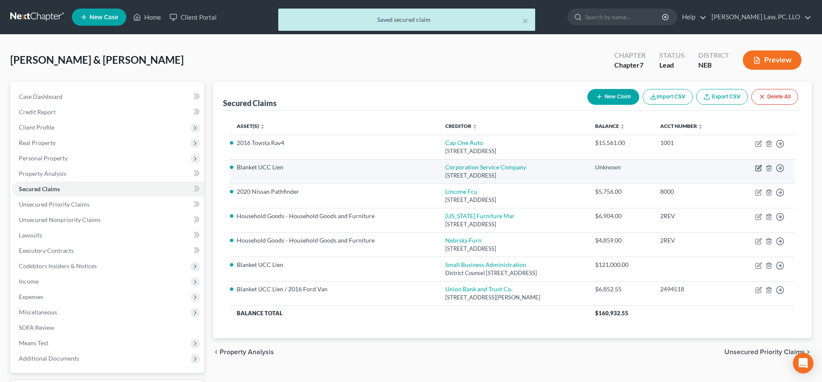
click at [757, 168] on icon "button" at bounding box center [758, 168] width 7 height 7
select select "14"
select select "4"
select select "2"
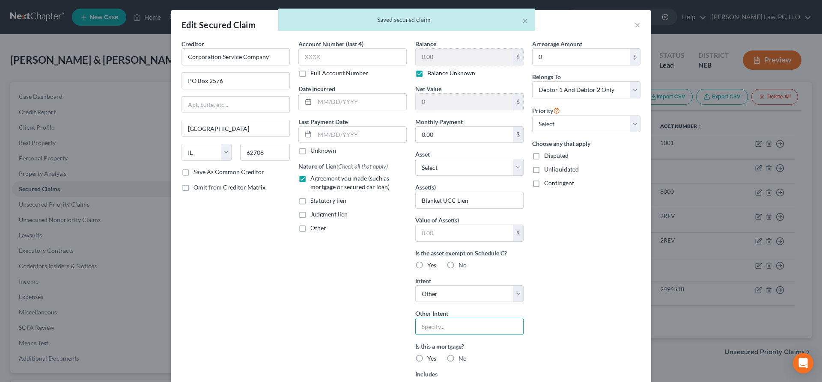
click at [478, 324] on input "text" at bounding box center [469, 326] width 108 height 17
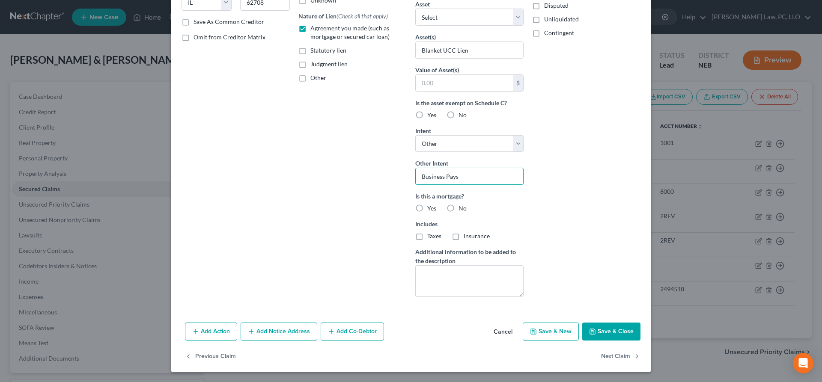
type input "Business Pays"
click at [629, 332] on button "Save & Close" at bounding box center [611, 332] width 58 height 18
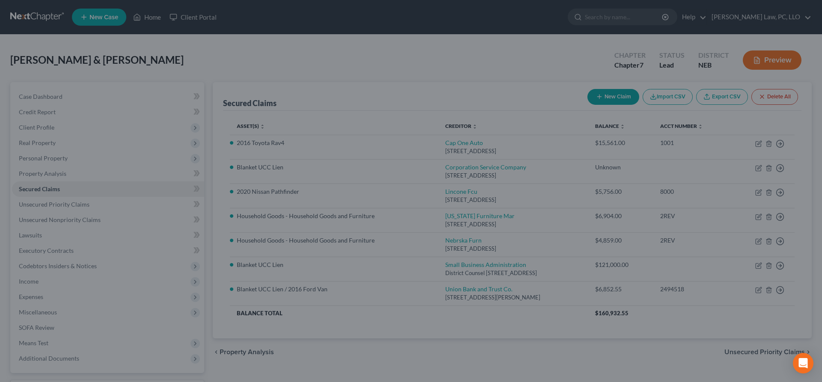
scroll to position [57, 0]
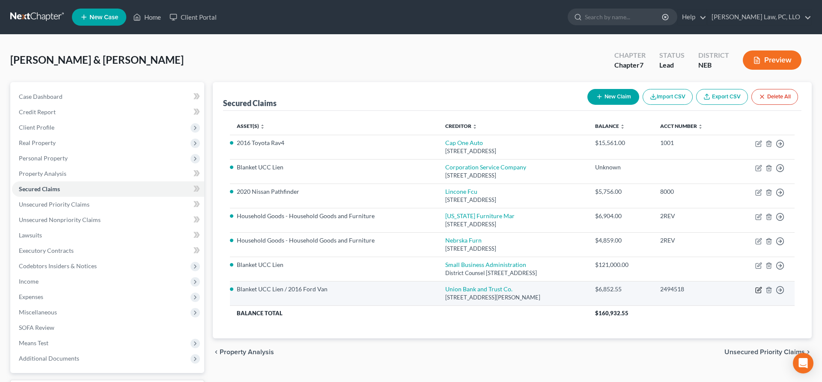
click at [759, 291] on icon "button" at bounding box center [759, 289] width 4 height 4
select select "30"
select select "2"
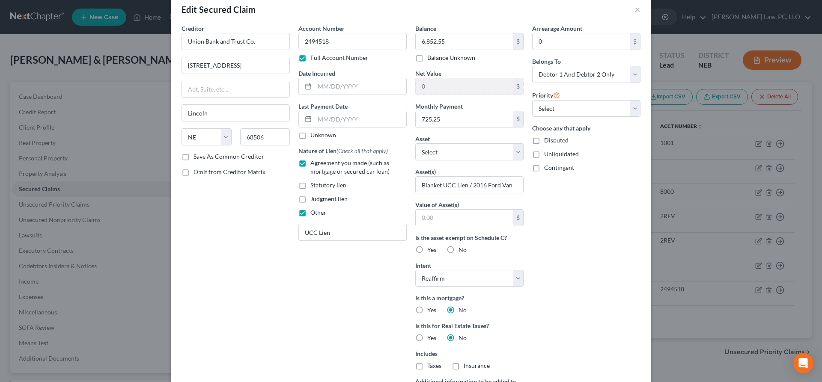
scroll to position [0, 0]
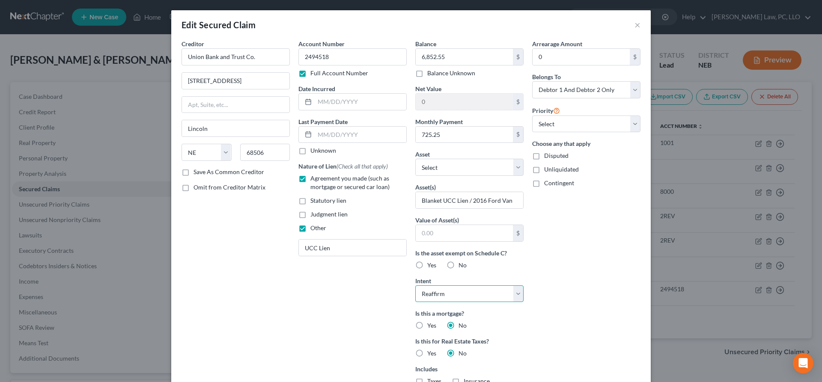
click at [415, 285] on select "Select Surrender Redeem Reaffirm Avoid Other" at bounding box center [469, 293] width 108 height 17
select select "4"
click option "Other" at bounding box center [0, 0] width 0 height 0
click at [461, 326] on input "text" at bounding box center [469, 326] width 108 height 17
type input "Business Pays"
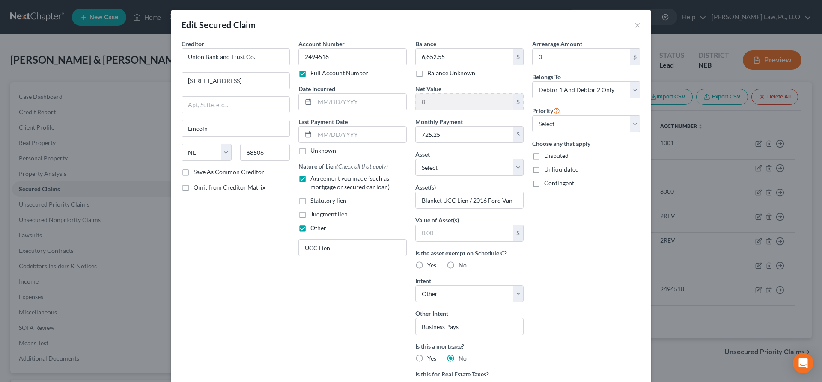
click at [600, 273] on div "Arrearage Amount 0 $ Belongs To * Select Debtor 1 Only Debtor 2 Only Debtor 1 A…" at bounding box center [586, 260] width 117 height 443
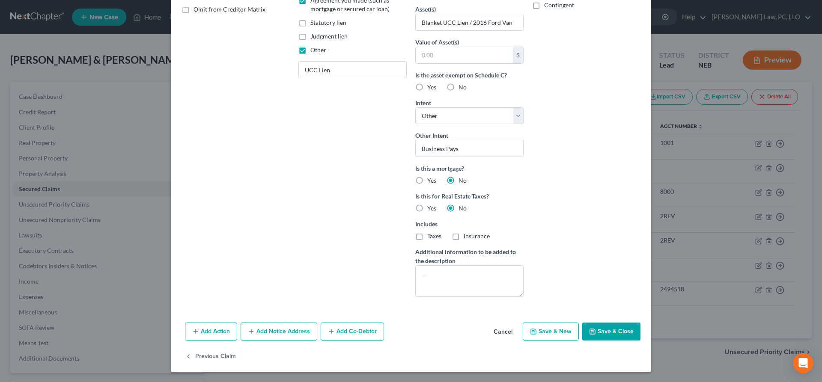
click at [613, 326] on button "Save & Close" at bounding box center [611, 332] width 58 height 18
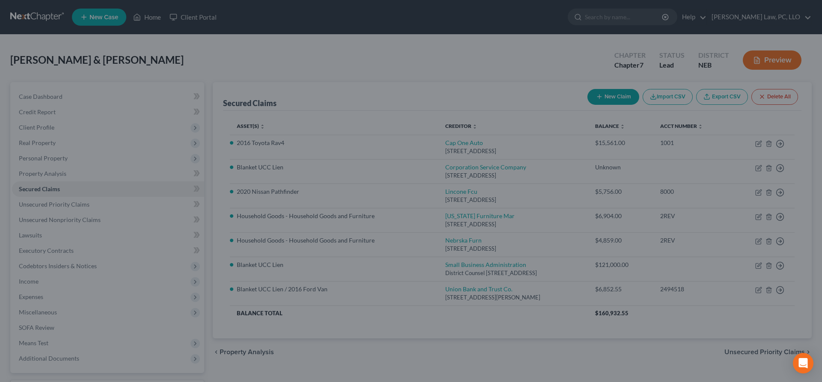
scroll to position [85, 0]
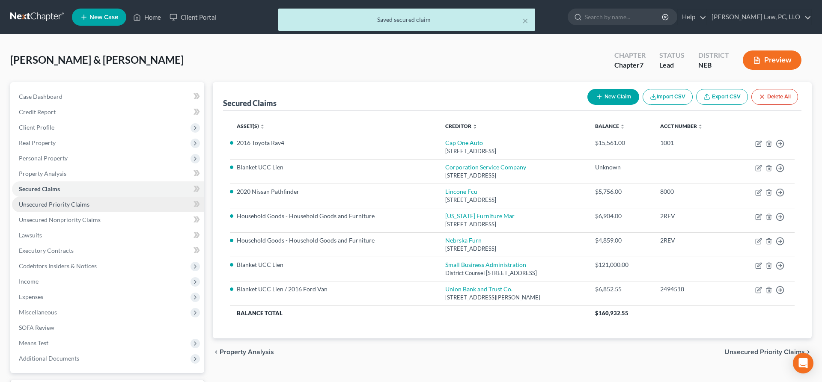
click at [100, 203] on link "Unsecured Priority Claims" at bounding box center [108, 204] width 192 height 15
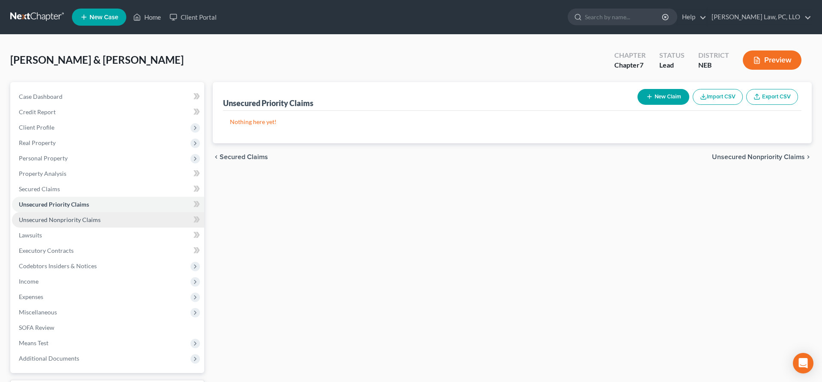
click at [99, 215] on link "Unsecured Nonpriority Claims" at bounding box center [108, 219] width 192 height 15
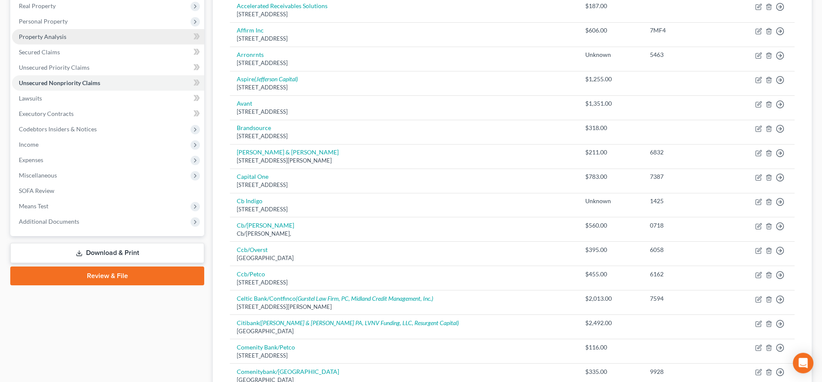
scroll to position [87, 0]
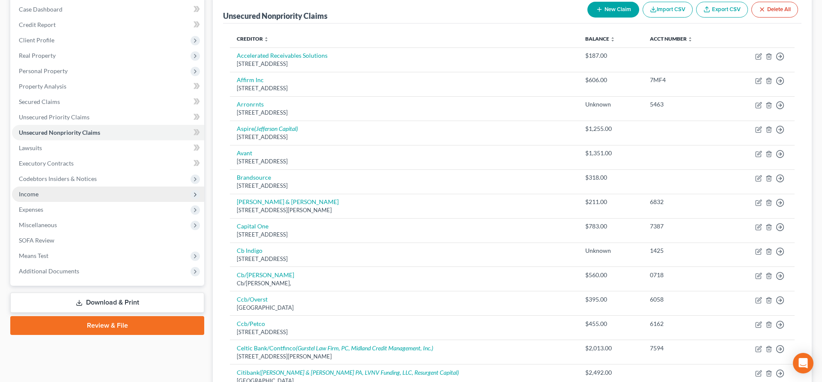
click at [89, 195] on span "Income" at bounding box center [108, 194] width 192 height 15
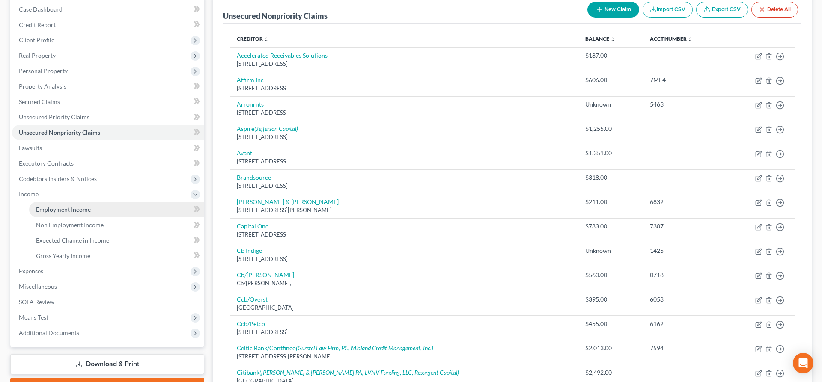
click at [101, 211] on link "Employment Income" at bounding box center [116, 209] width 175 height 15
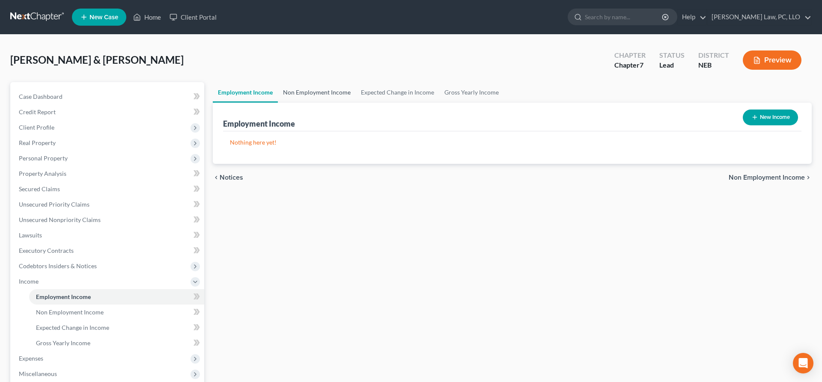
click at [315, 92] on link "Non Employment Income" at bounding box center [317, 92] width 78 height 21
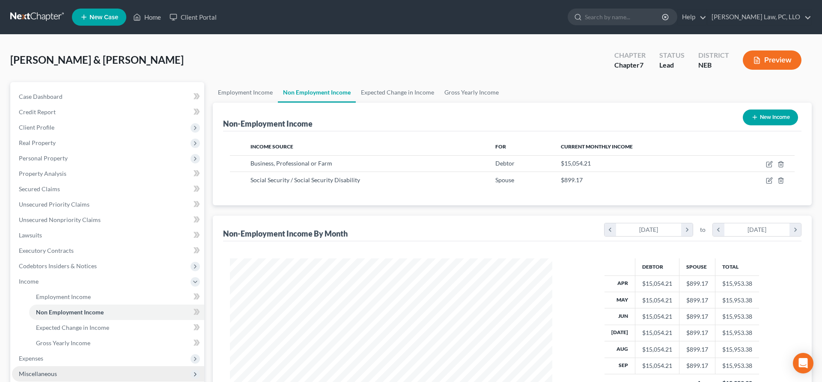
scroll to position [134, 0]
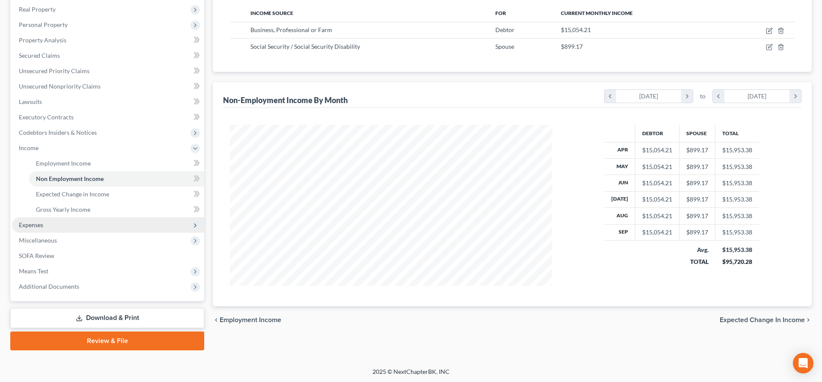
click at [65, 232] on span "Expenses" at bounding box center [108, 224] width 192 height 15
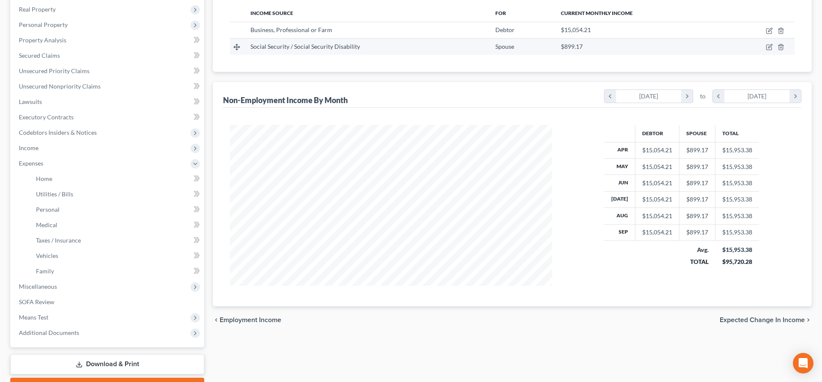
scroll to position [0, 0]
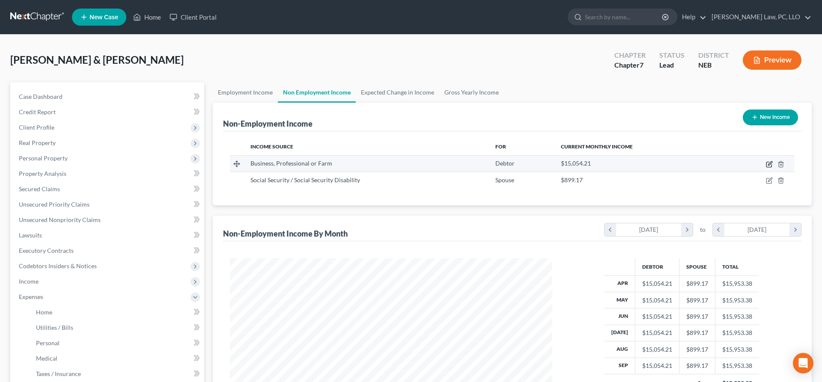
click at [771, 165] on icon "button" at bounding box center [769, 164] width 7 height 7
select select "10"
select select "0"
select select "30"
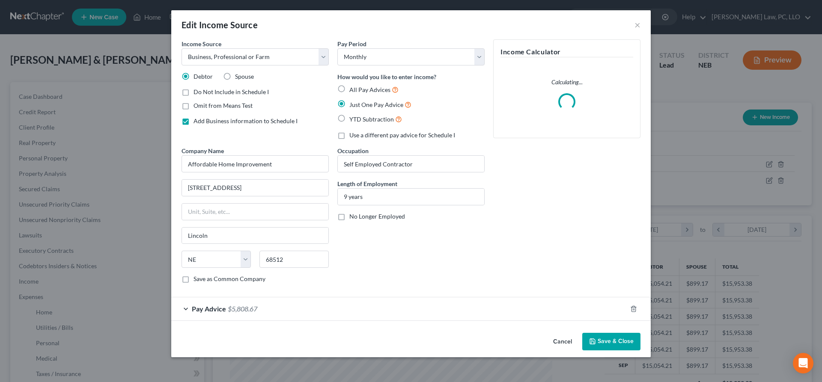
click at [315, 313] on div "Pay Advice $5,808.67" at bounding box center [398, 308] width 455 height 23
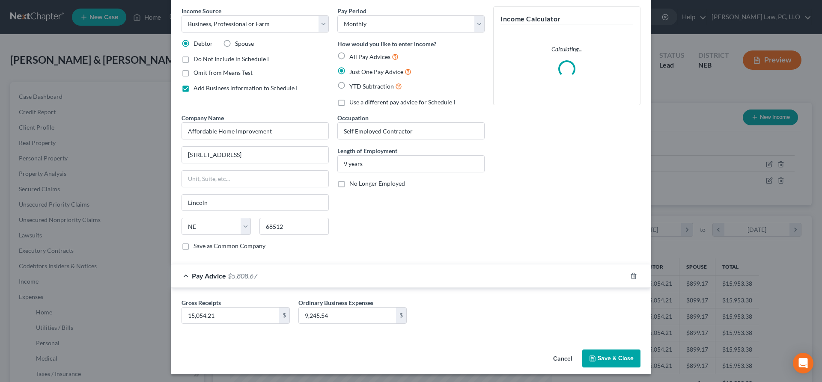
scroll to position [36, 0]
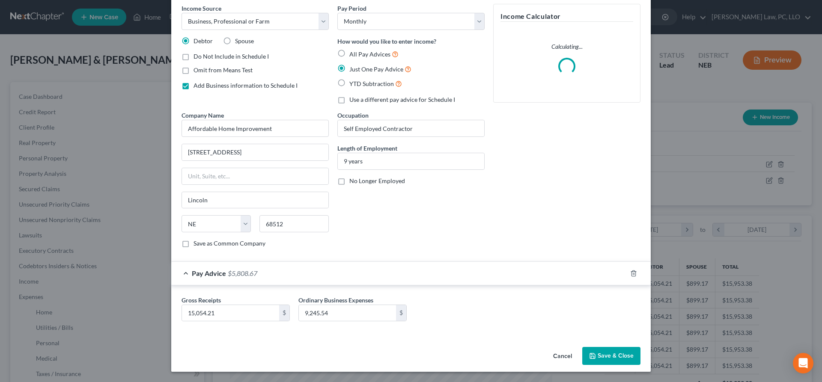
click at [556, 358] on button "Cancel" at bounding box center [562, 356] width 33 height 17
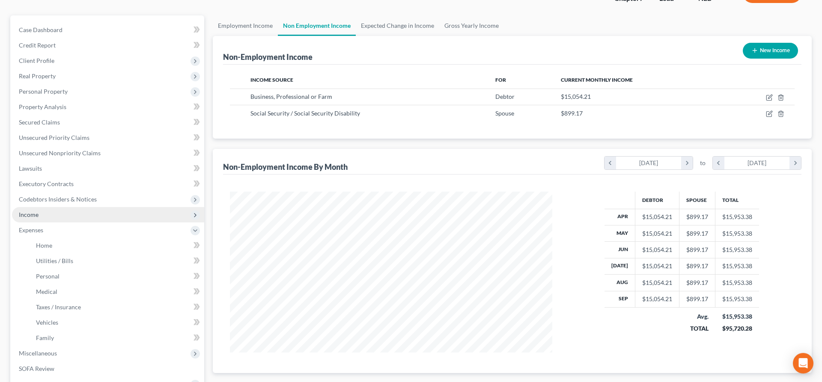
scroll to position [180, 0]
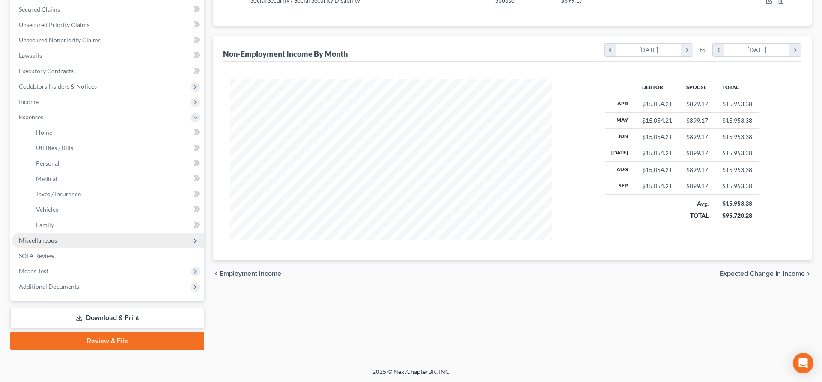
click at [88, 241] on span "Miscellaneous" at bounding box center [108, 240] width 192 height 15
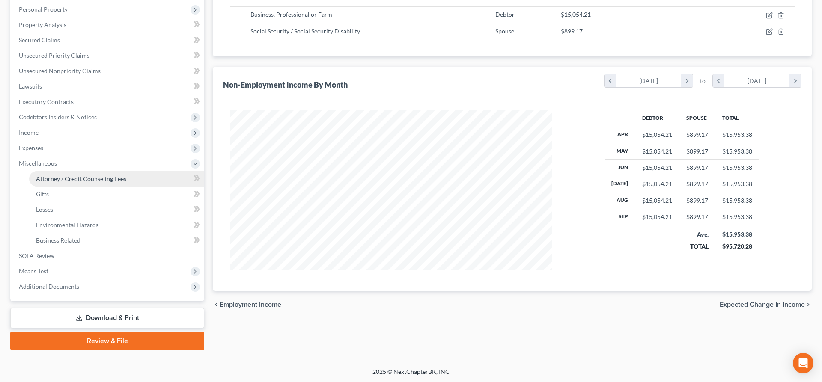
click at [107, 182] on span "Attorney / Credit Counseling Fees" at bounding box center [81, 178] width 90 height 7
select select "2"
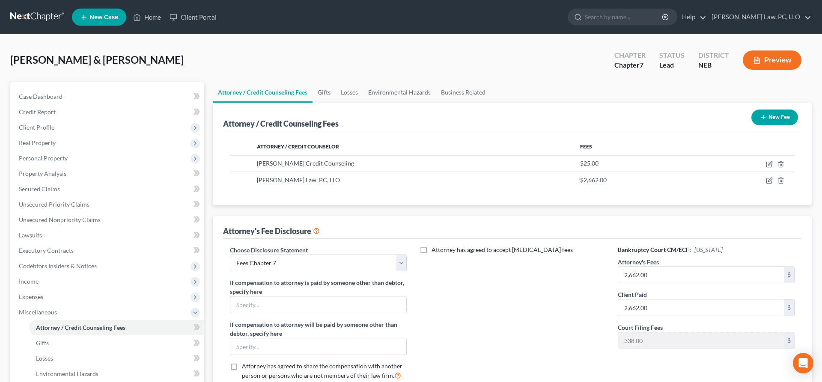
scroll to position [149, 0]
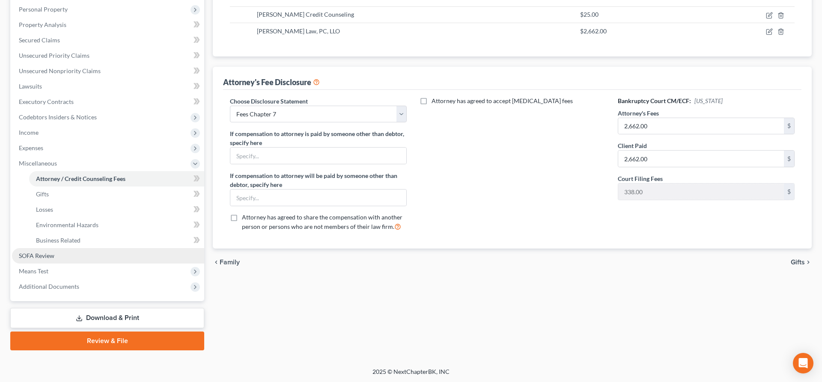
click at [79, 260] on link "SOFA Review" at bounding box center [108, 255] width 192 height 15
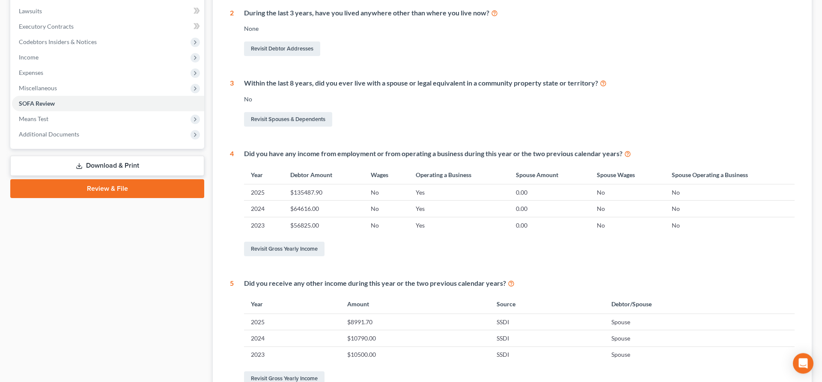
scroll to position [320, 0]
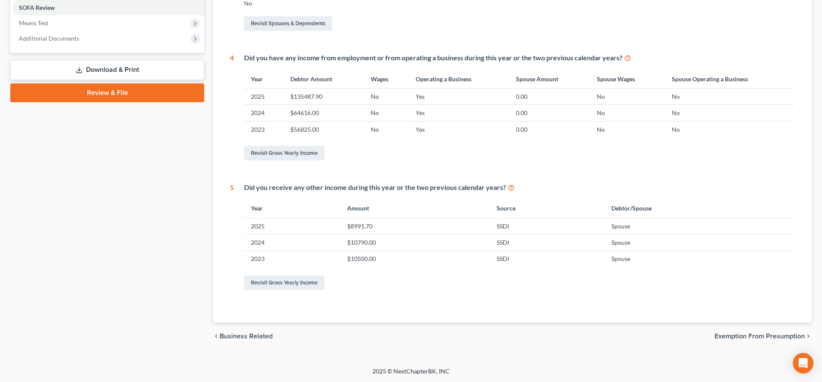
click at [132, 74] on link "Download & Print" at bounding box center [107, 70] width 194 height 20
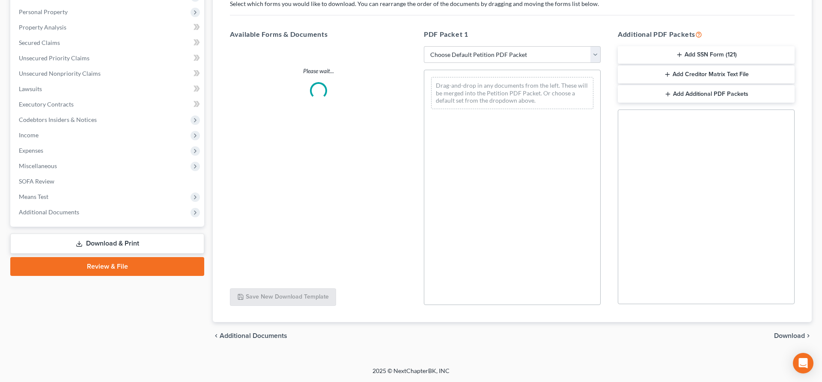
scroll to position [146, 0]
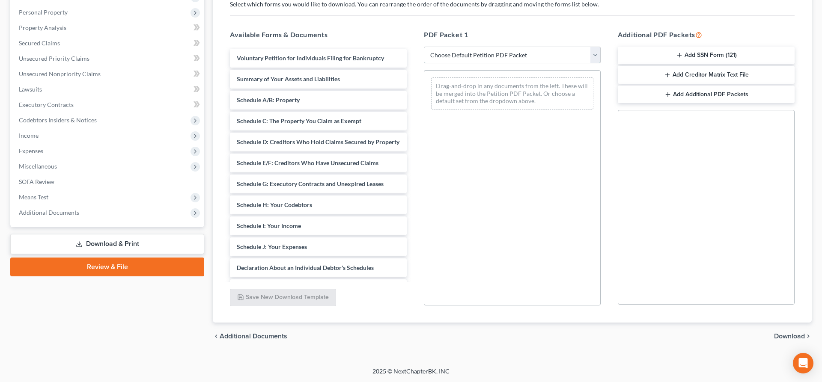
click at [424, 47] on select "Choose Default Petition PDF Packet Complete Bankruptcy Petition (all forms and …" at bounding box center [512, 55] width 177 height 17
select select "4"
click option "Chapter 7 Packet for Filing" at bounding box center [0, 0] width 0 height 0
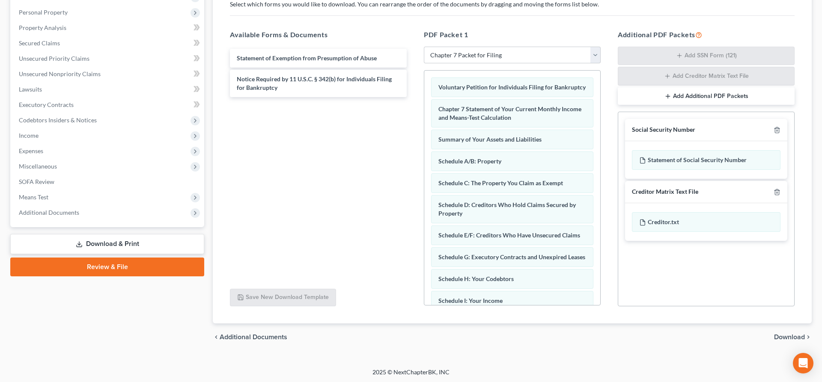
click at [782, 336] on span "Download" at bounding box center [789, 337] width 31 height 7
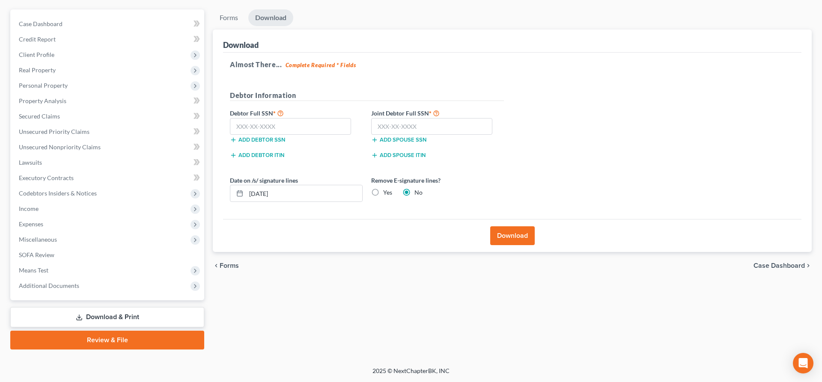
scroll to position [72, 0]
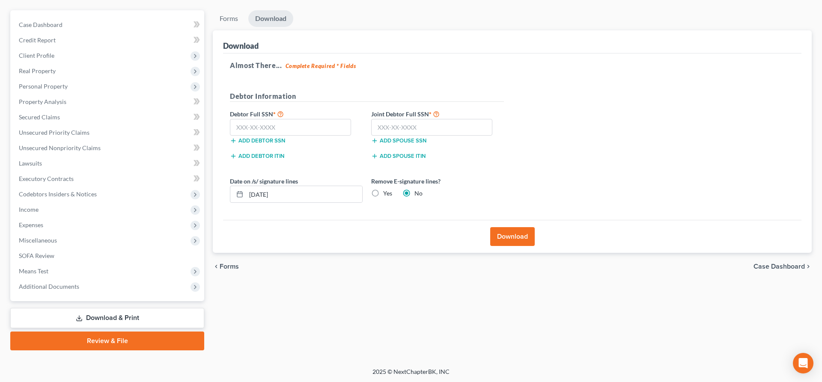
click at [383, 193] on label "Yes" at bounding box center [387, 193] width 9 height 9
click at [386, 193] on input "Yes" at bounding box center [389, 192] width 6 height 6
radio input "true"
radio input "false"
drag, startPoint x: 344, startPoint y: 192, endPoint x: 223, endPoint y: 198, distance: 120.9
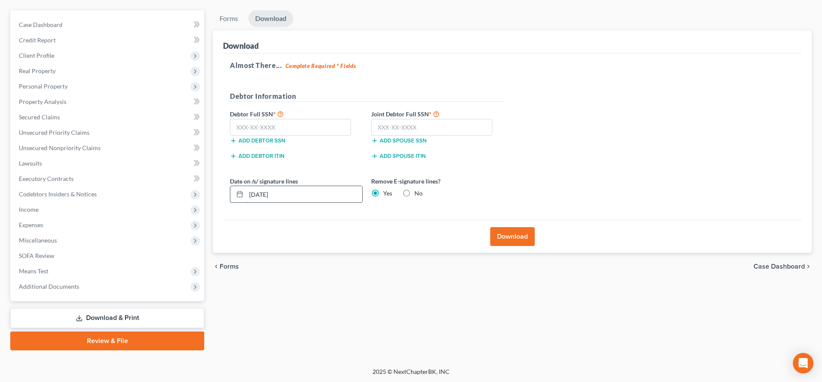
click at [246, 198] on input "[DATE]" at bounding box center [304, 194] width 116 height 16
click at [261, 125] on input "text" at bounding box center [290, 127] width 121 height 17
type input "338-68-1399"
click at [425, 122] on input "text" at bounding box center [431, 127] width 121 height 17
type input "344-70-0649"
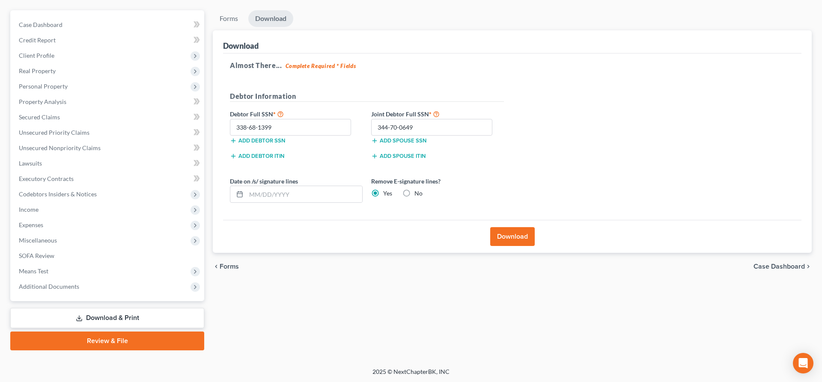
click at [514, 237] on button "Download" at bounding box center [512, 236] width 45 height 19
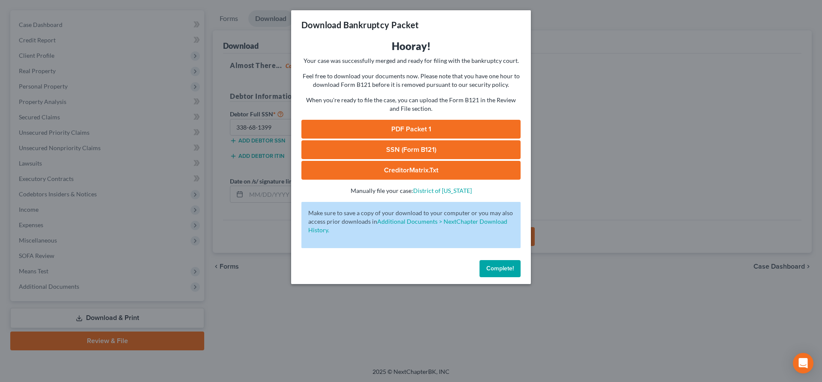
click at [478, 150] on link "SSN (Form B121)" at bounding box center [410, 149] width 219 height 19
click at [419, 131] on link "PDF Packet 1" at bounding box center [410, 129] width 219 height 19
